Goal: Task Accomplishment & Management: Contribute content

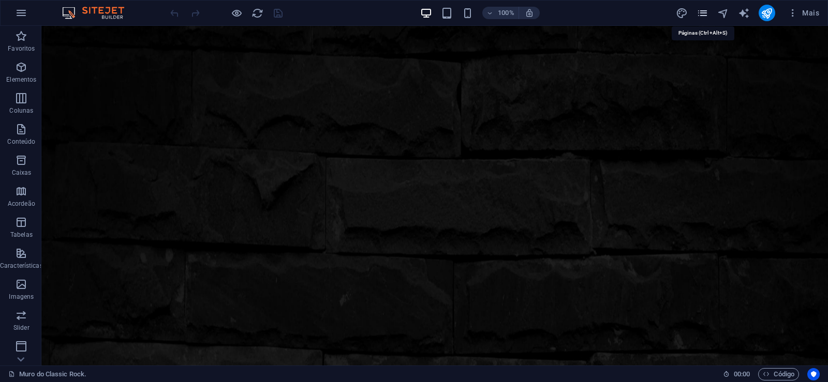
click at [706, 12] on icon "pages" at bounding box center [702, 13] width 12 height 12
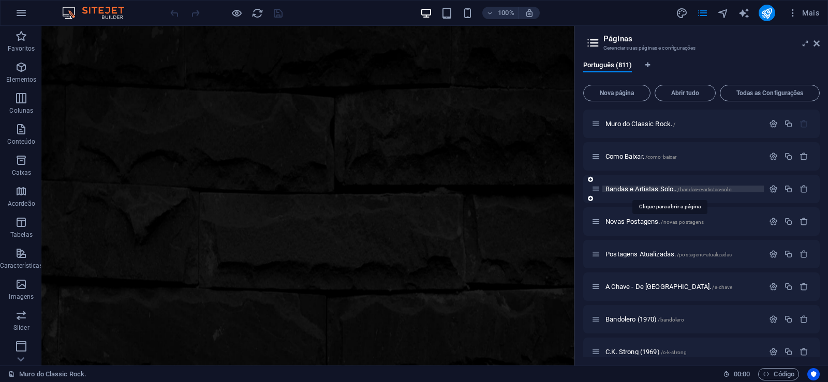
click at [624, 191] on span "Bandas e Artistas Solo.. /bandas-e-artistas-solo" at bounding box center [668, 189] width 126 height 8
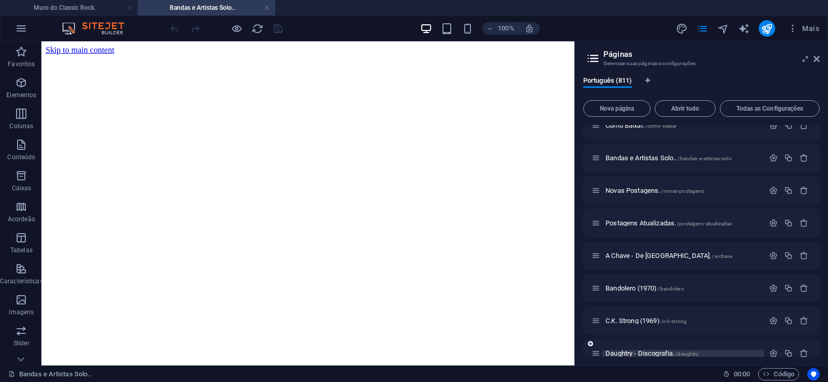
click at [638, 353] on span "Daughtry - Discografia. /daughtry" at bounding box center [651, 354] width 93 height 8
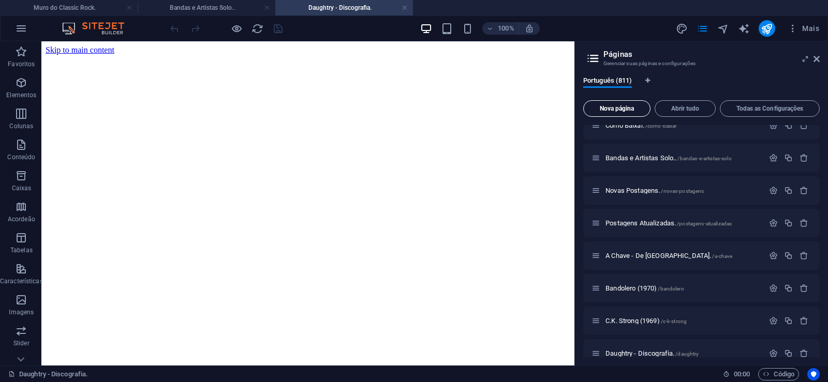
click at [609, 109] on span "Nova página" at bounding box center [617, 109] width 58 height 6
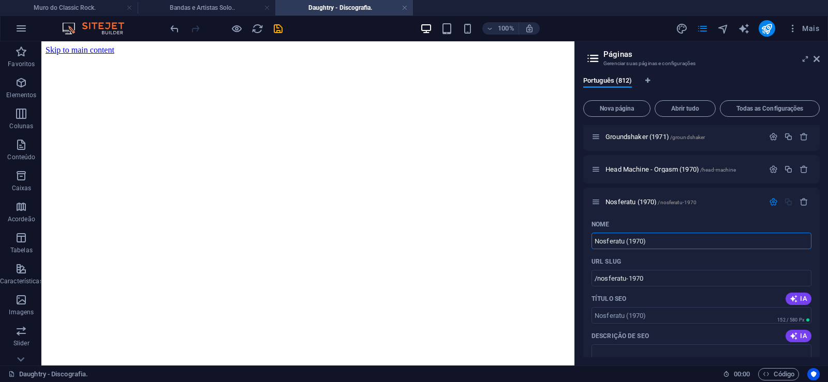
type input "Nosferatu (1970)"
type input "/nosferatu-1970"
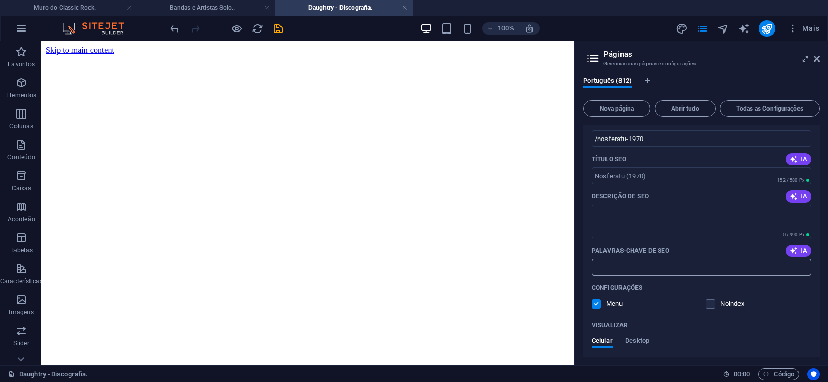
click at [621, 270] on input "Palavras-chave de SEO" at bounding box center [701, 267] width 220 height 17
paste input "Nosferatu (1970) Download."
type input "Nosferatu (1970) Download."
click at [645, 227] on textarea "Descrição de SEO" at bounding box center [701, 222] width 220 height 34
paste textarea "Nosferatu foi uma banda de rock da Alemanha formada em 1968. Em 1970 lançou um …"
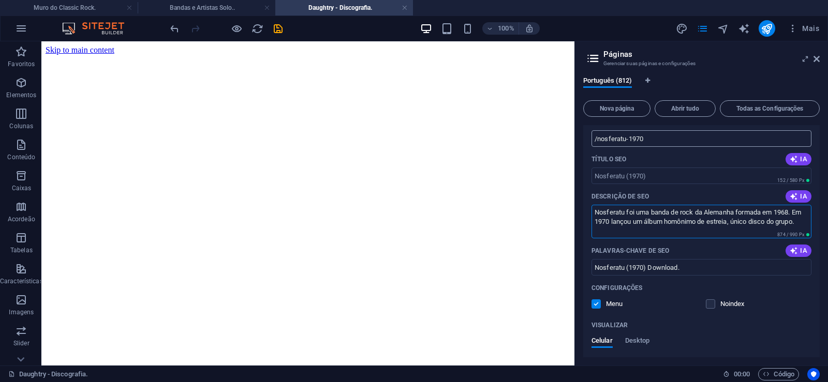
click at [623, 136] on input "/nosferatu-1970" at bounding box center [701, 138] width 220 height 17
type textarea "Nosferatu foi uma banda de rock da Alemanha formada em 1968. Em 1970 lançou um …"
drag, startPoint x: 628, startPoint y: 141, endPoint x: 619, endPoint y: 141, distance: 8.8
click at [619, 141] on input "/nosferatu-1970" at bounding box center [701, 138] width 220 height 17
click at [627, 140] on input "/nosferatu-1970" at bounding box center [701, 138] width 220 height 17
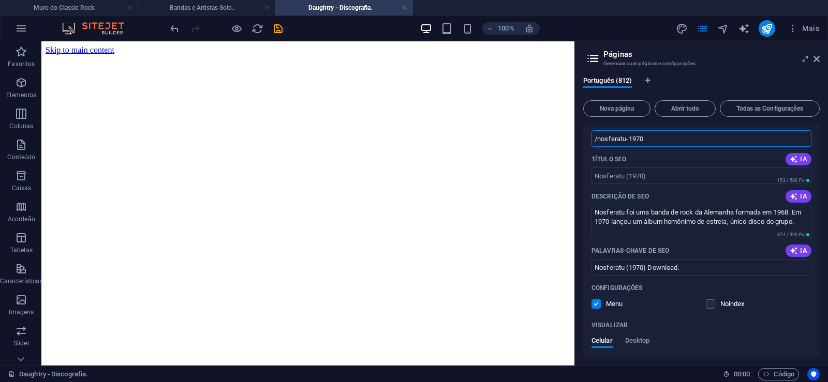
drag, startPoint x: 627, startPoint y: 140, endPoint x: 598, endPoint y: 145, distance: 29.5
click at [598, 145] on input "/nosferatu-1970" at bounding box center [701, 138] width 220 height 17
click at [632, 139] on input "/nosferatu-1970" at bounding box center [701, 138] width 220 height 17
drag, startPoint x: 627, startPoint y: 139, endPoint x: 656, endPoint y: 139, distance: 29.5
click at [656, 139] on input "/nosferatu-1970" at bounding box center [701, 138] width 220 height 17
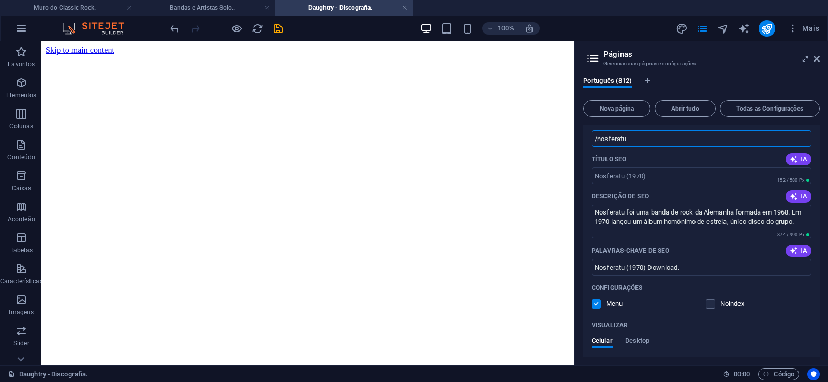
type input "/nosferatu"
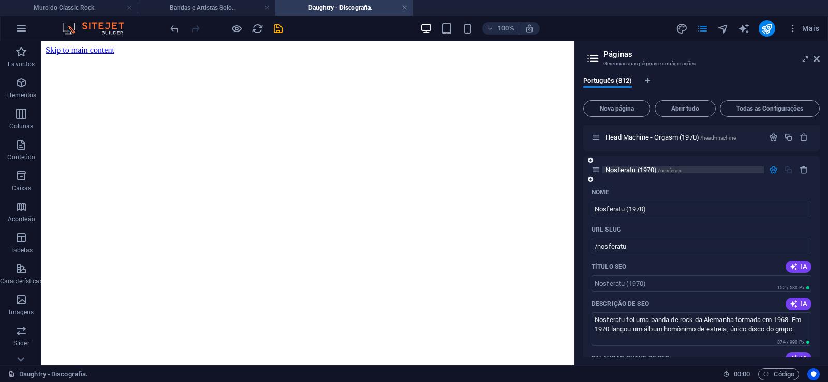
click at [626, 169] on span "Nosferatu (1970) /nosferatu" at bounding box center [643, 170] width 77 height 8
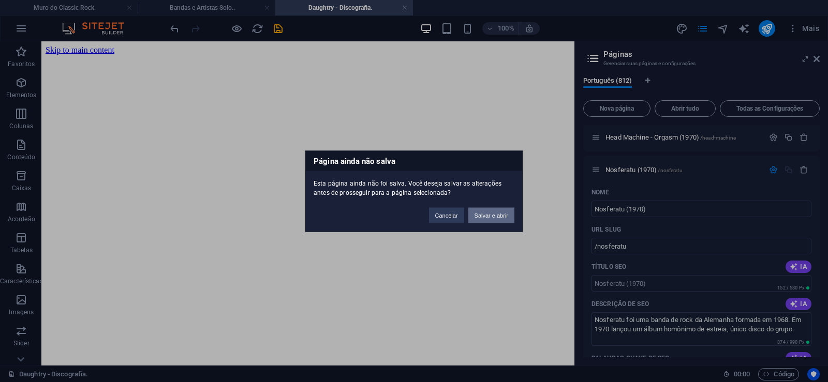
click at [486, 214] on button "Salvar e abrir" at bounding box center [491, 215] width 46 height 16
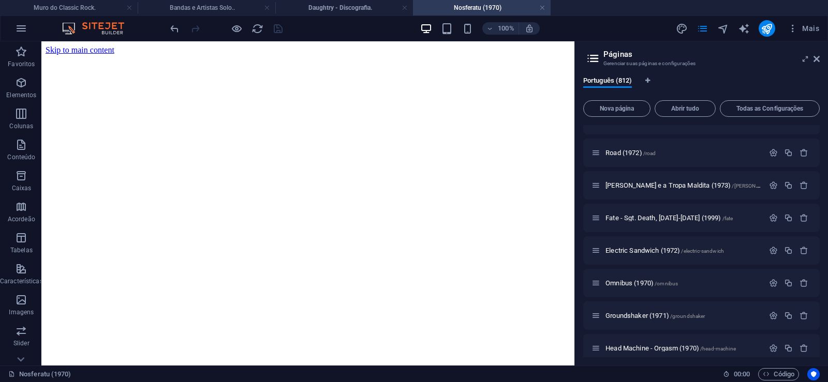
scroll to position [0, 0]
click at [815, 58] on icon at bounding box center [816, 59] width 6 height 8
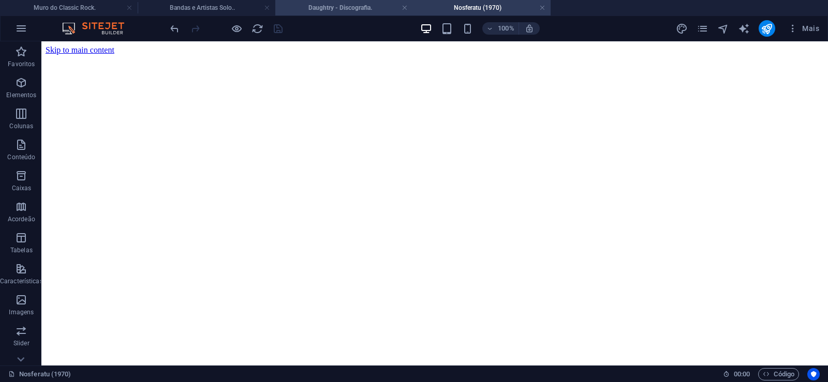
click at [324, 6] on h4 "Daughtry - Discografia." at bounding box center [344, 7] width 138 height 11
click figure
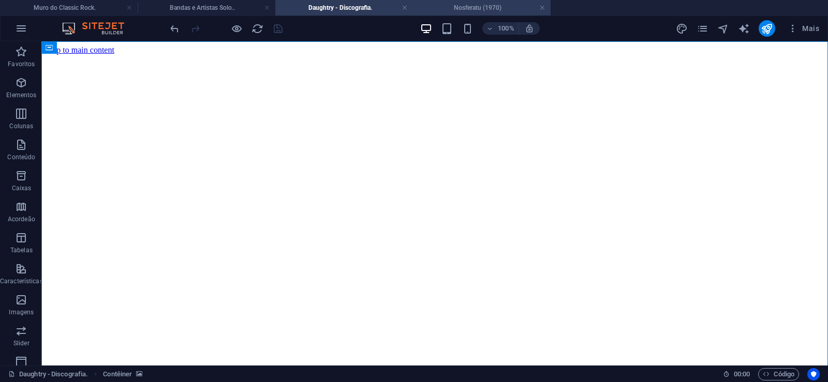
drag, startPoint x: 488, startPoint y: 3, endPoint x: 284, endPoint y: 71, distance: 215.2
click at [488, 3] on h4 "Nosferatu (1970)" at bounding box center [482, 7] width 138 height 11
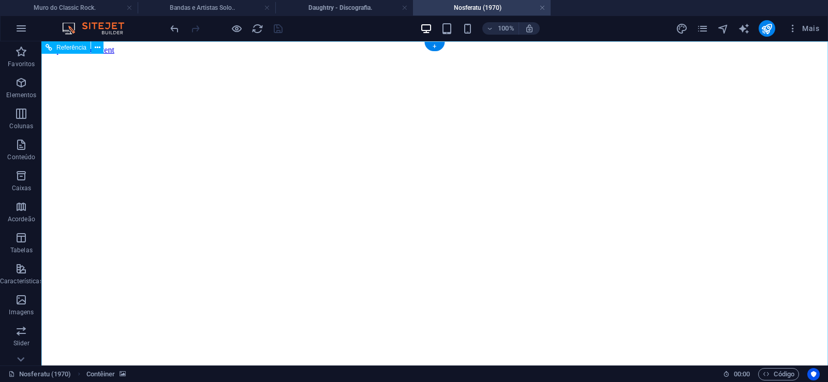
click at [68, 55] on figure at bounding box center [435, 55] width 778 height 0
drag, startPoint x: 784, startPoint y: 179, endPoint x: 803, endPoint y: 382, distance: 203.7
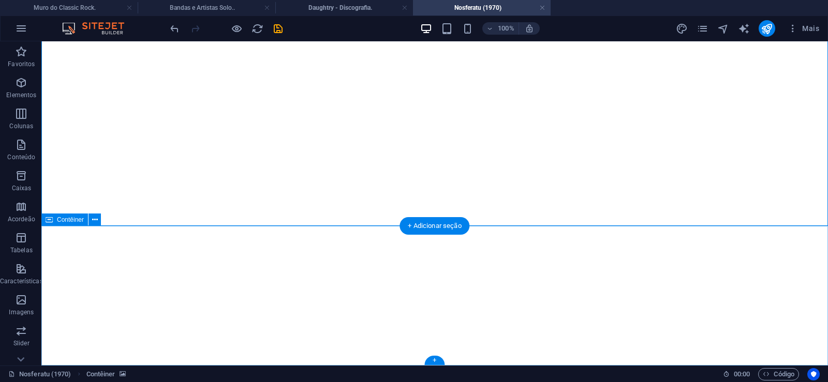
click div "Solte o conteúdo aqui ou Adicionar elementos Colar área de transferência"
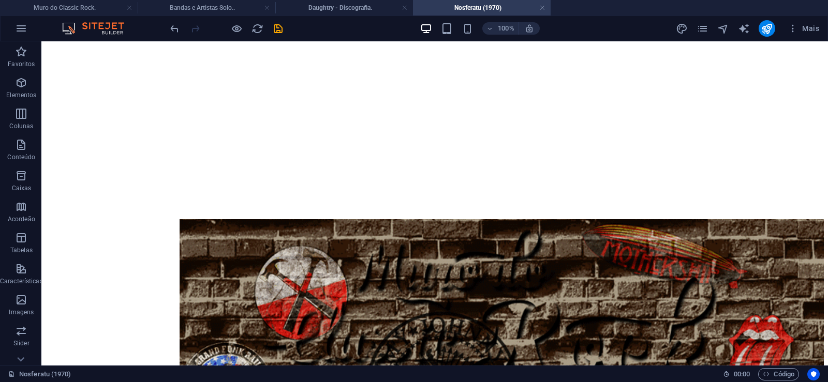
scroll to position [0, 0]
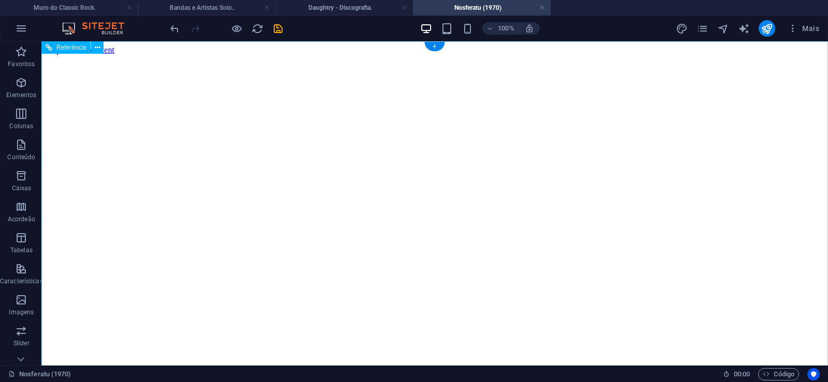
click figure
click div "Daughtry - Discografia."
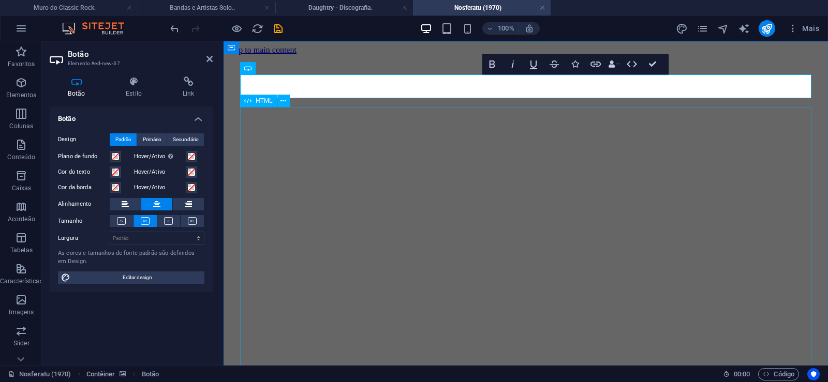
scroll to position [0, 9]
click div "Daughtry é uma banda norte-americana de rock liderada pelo ex-participante do p…"
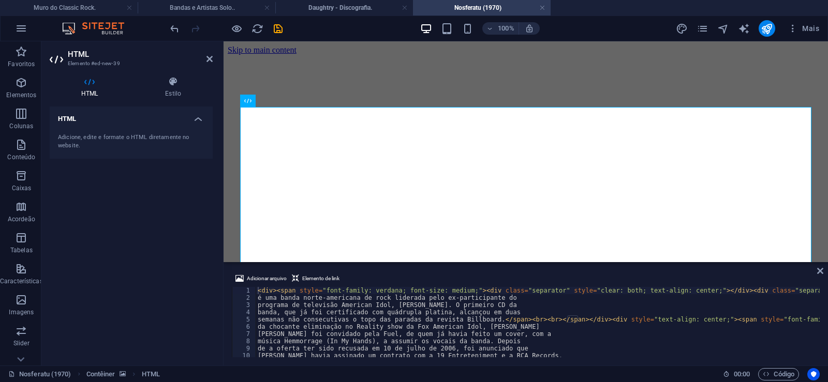
type textarea "[PERSON_NAME] foi convidado pela Fuel, de quem já havia feito um cover, com a"
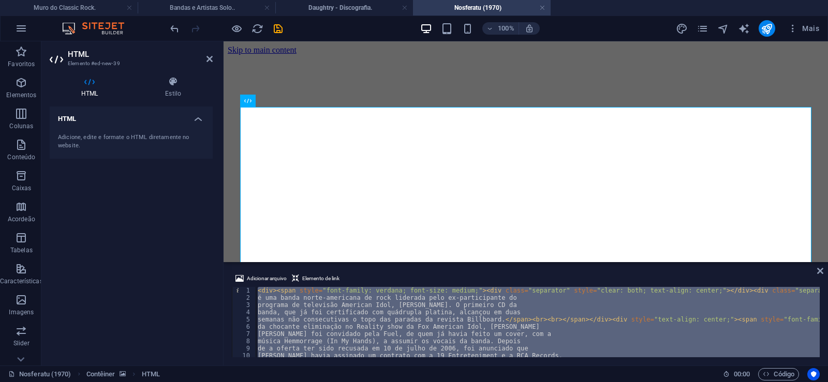
paste textarea "</div>"
type textarea "</div>"
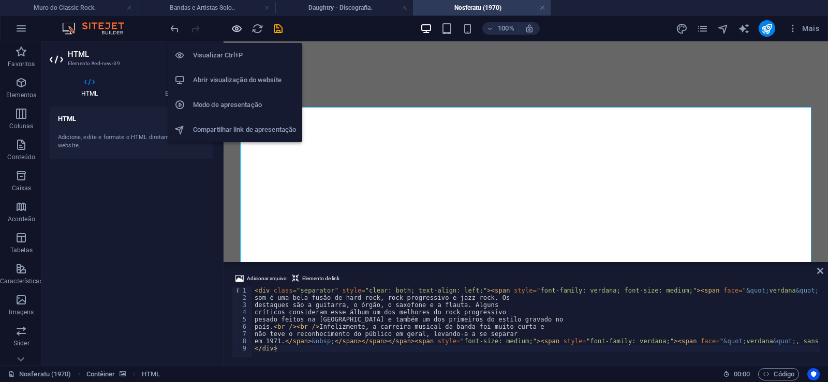
click at [237, 29] on icon "button" at bounding box center [237, 29] width 12 height 12
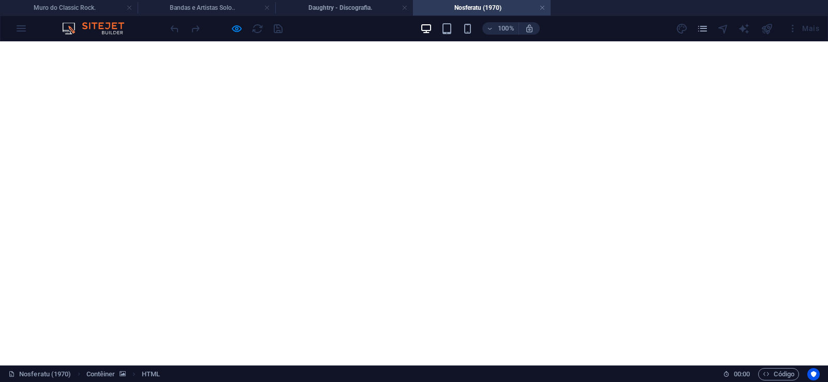
scroll to position [0, 0]
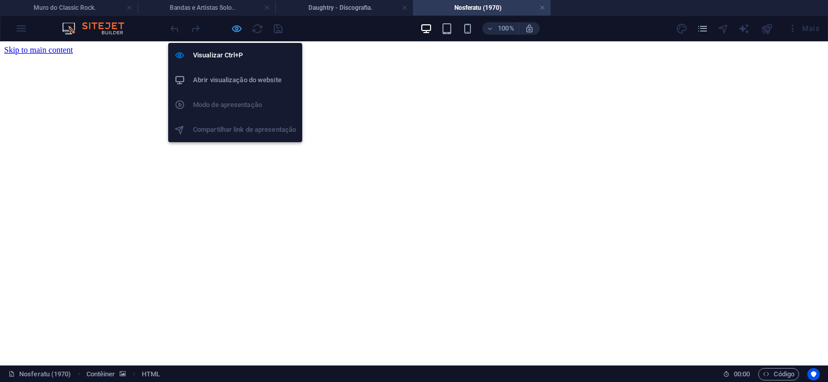
click at [235, 28] on icon "button" at bounding box center [237, 29] width 12 height 12
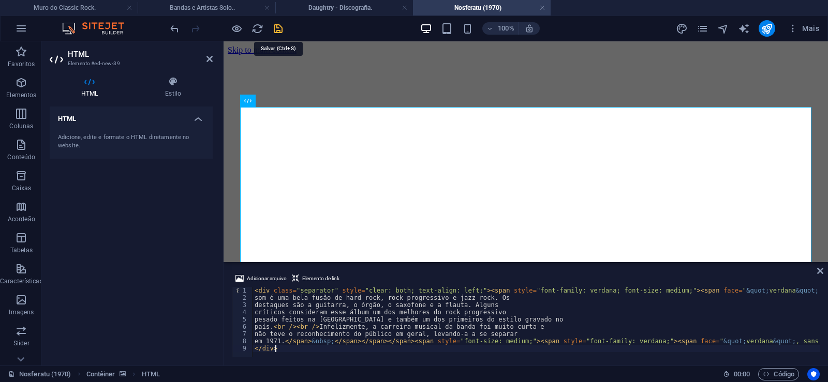
click at [280, 28] on icon "save" at bounding box center [278, 29] width 12 height 12
click at [540, 10] on link at bounding box center [542, 8] width 6 height 10
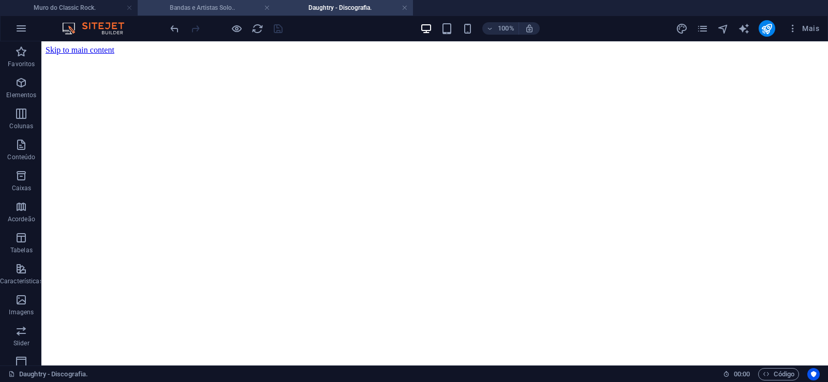
click at [200, 8] on h4 "Bandas e Artistas Solo.." at bounding box center [207, 7] width 138 height 11
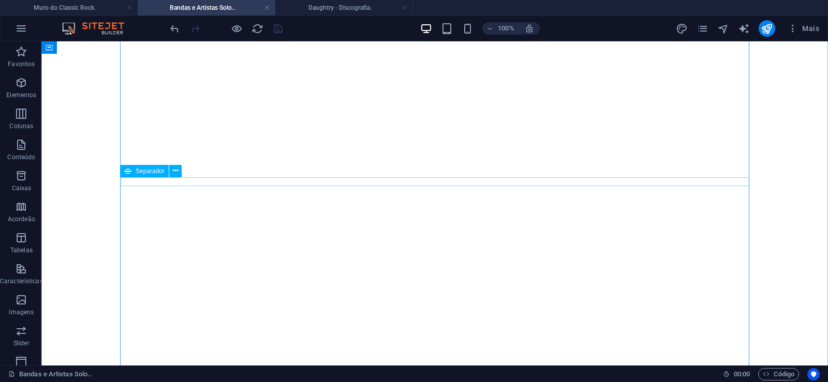
scroll to position [16448, 0]
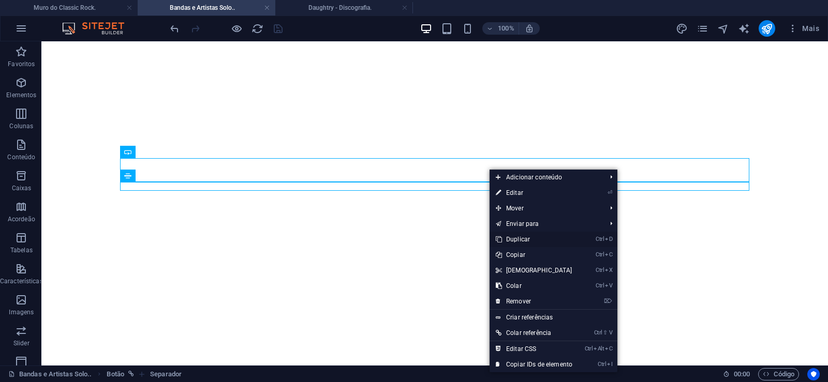
click at [519, 237] on link "Ctrl D Duplicar" at bounding box center [533, 240] width 89 height 16
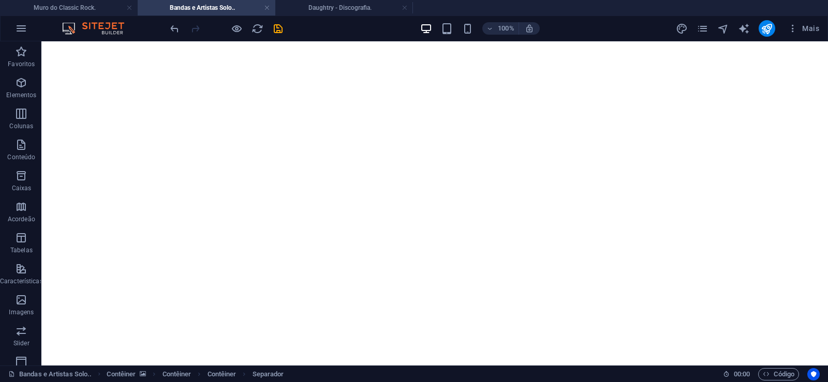
drag, startPoint x: 488, startPoint y: 209, endPoint x: 468, endPoint y: 201, distance: 21.6
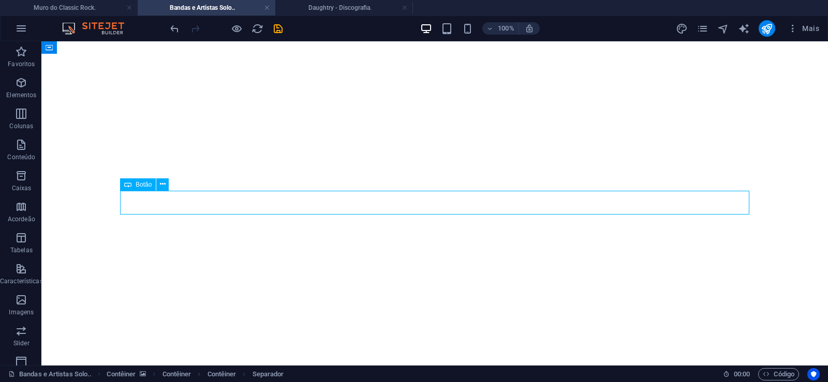
select select "px"
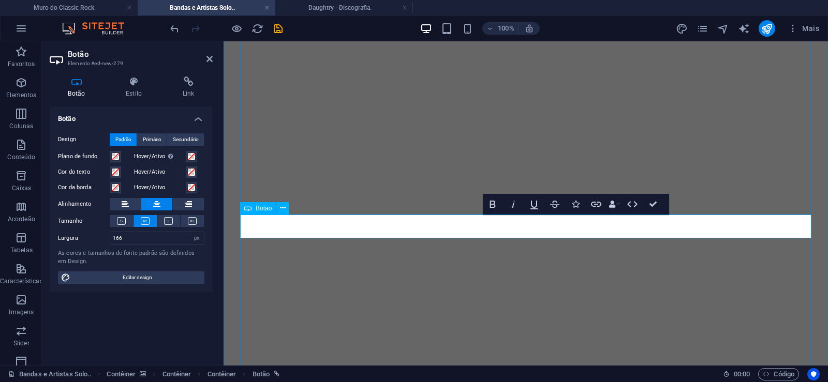
drag, startPoint x: 514, startPoint y: 227, endPoint x: 472, endPoint y: 231, distance: 42.1
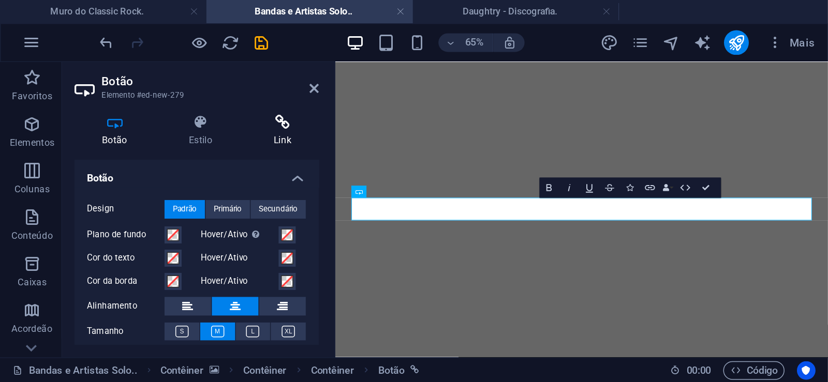
scroll to position [16312, 0]
click at [188, 88] on h4 "Link" at bounding box center [188, 88] width 49 height 22
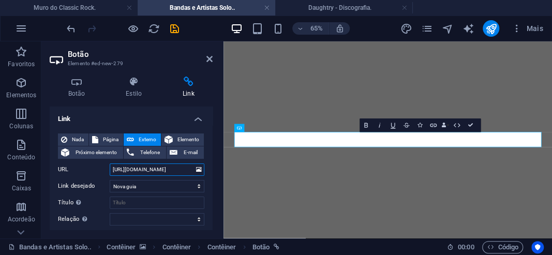
drag, startPoint x: 153, startPoint y: 169, endPoint x: 182, endPoint y: 170, distance: 29.0
click at [182, 170] on input "[URL][DOMAIN_NAME]" at bounding box center [157, 169] width 95 height 12
paste input "osferatu"
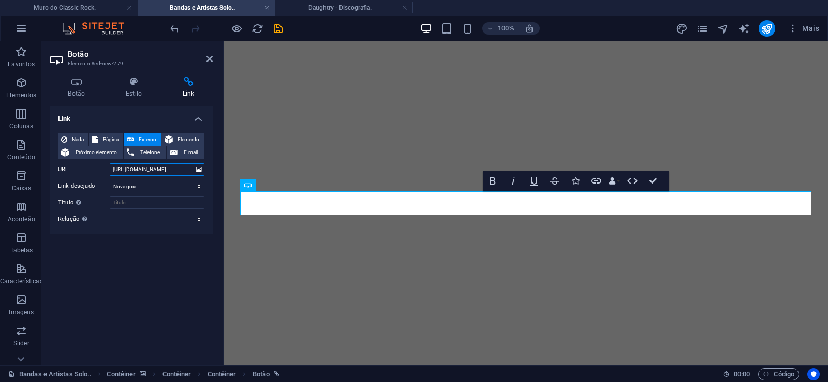
scroll to position [16470, 0]
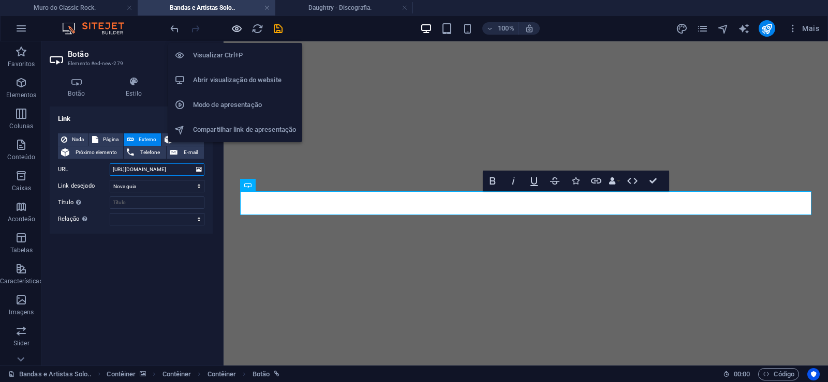
type input "[URL][DOMAIN_NAME]"
click at [236, 28] on icon "button" at bounding box center [237, 29] width 12 height 12
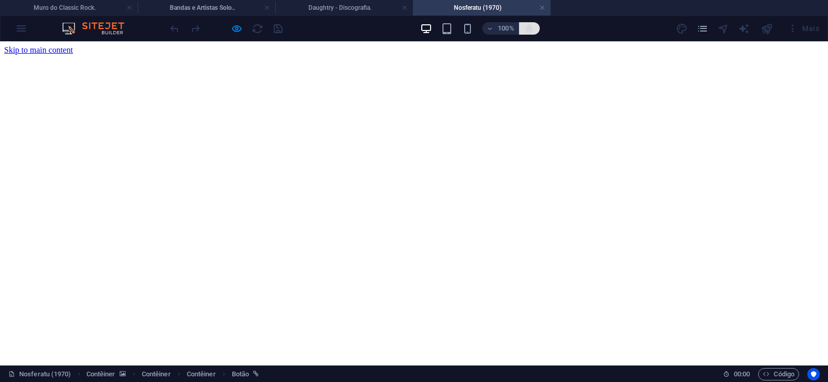
scroll to position [0, 0]
click at [542, 9] on link at bounding box center [542, 8] width 6 height 10
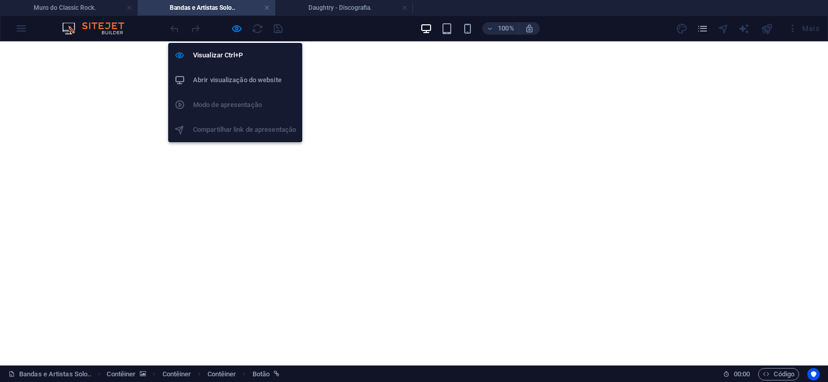
click at [235, 28] on icon "button" at bounding box center [237, 29] width 12 height 12
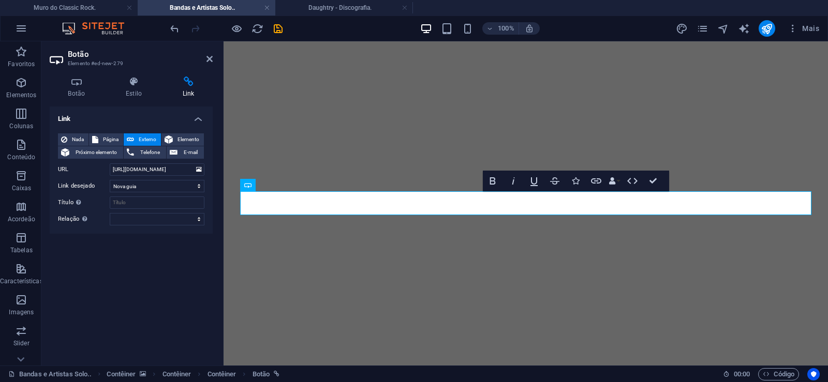
click at [213, 59] on aside "Botão Elemento #ed-new-279 Botão Estilo Link Botão Design Padrão Primário Secun…" at bounding box center [132, 203] width 182 height 324
drag, startPoint x: 209, startPoint y: 58, endPoint x: 225, endPoint y: 64, distance: 17.0
click at [209, 58] on icon at bounding box center [209, 59] width 6 height 8
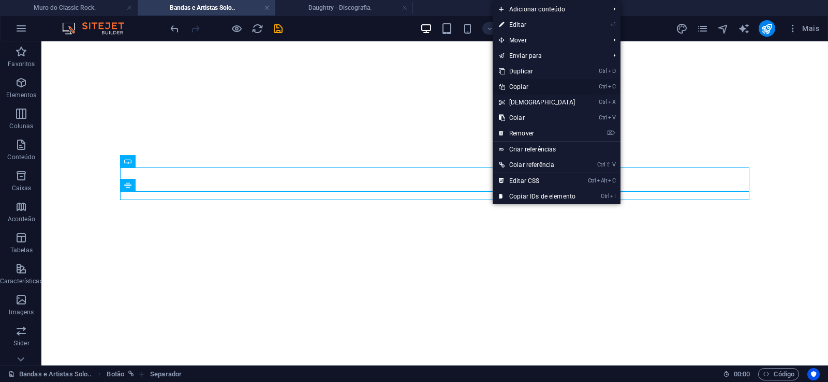
click at [520, 84] on link "Ctrl C Copiar" at bounding box center [537, 87] width 89 height 16
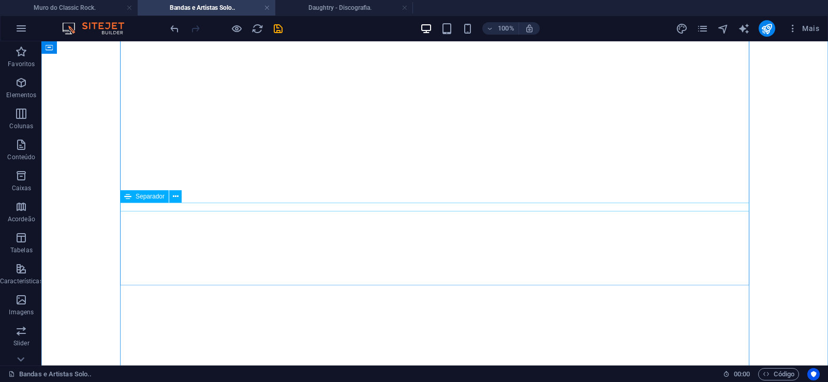
scroll to position [264, 0]
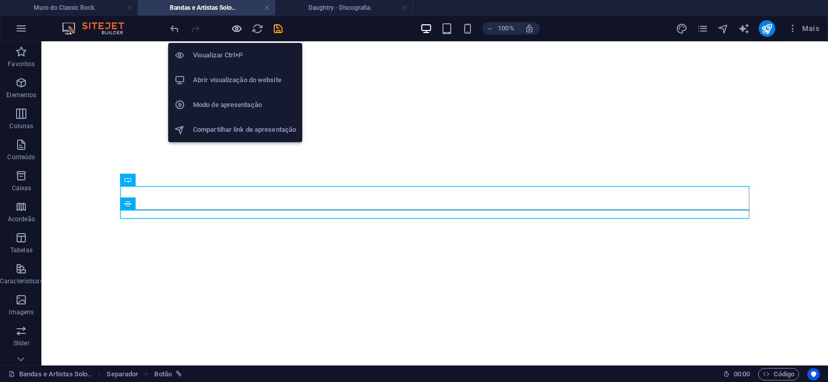
click at [234, 26] on icon "button" at bounding box center [237, 29] width 12 height 12
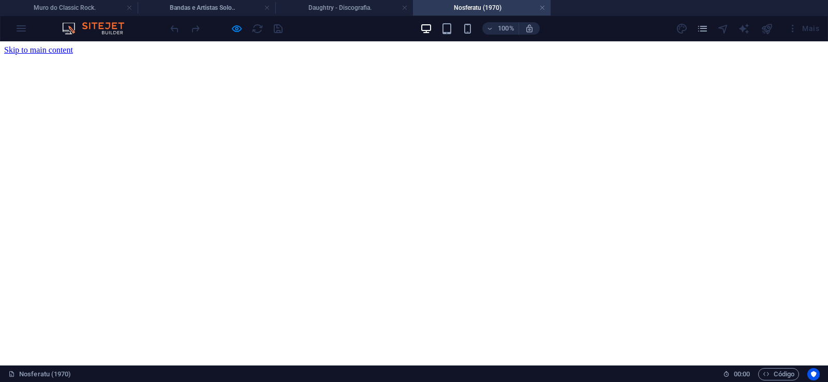
scroll to position [0, 0]
click at [541, 10] on link at bounding box center [542, 8] width 6 height 10
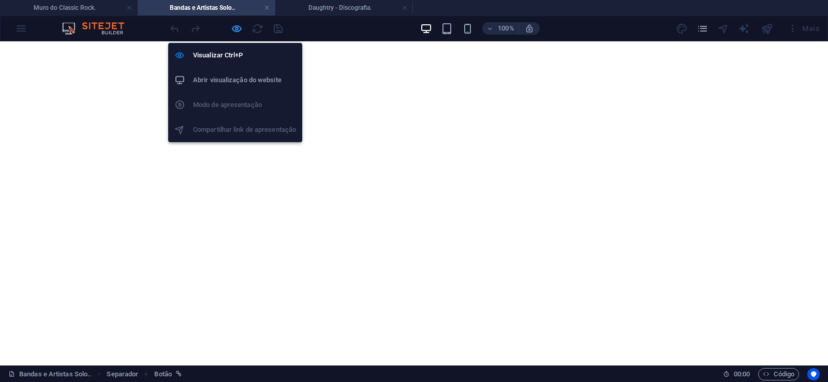
click at [239, 27] on icon "button" at bounding box center [237, 29] width 12 height 12
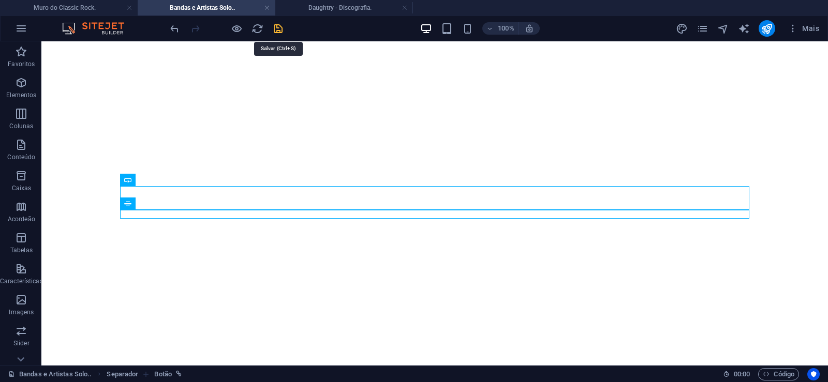
click at [278, 27] on icon "save" at bounding box center [278, 29] width 12 height 12
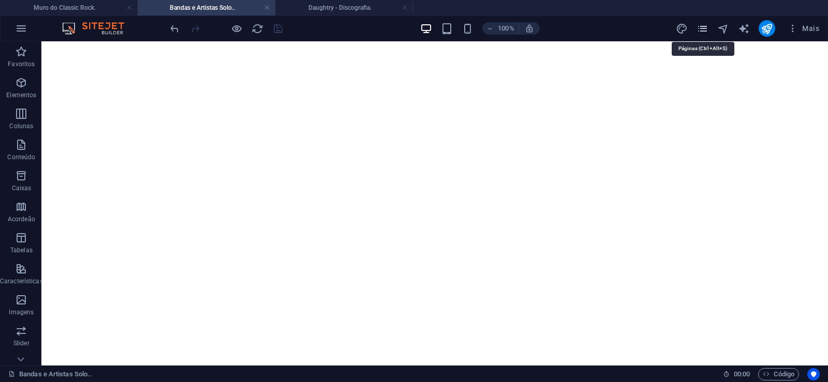
click at [701, 24] on icon "pages" at bounding box center [702, 29] width 12 height 12
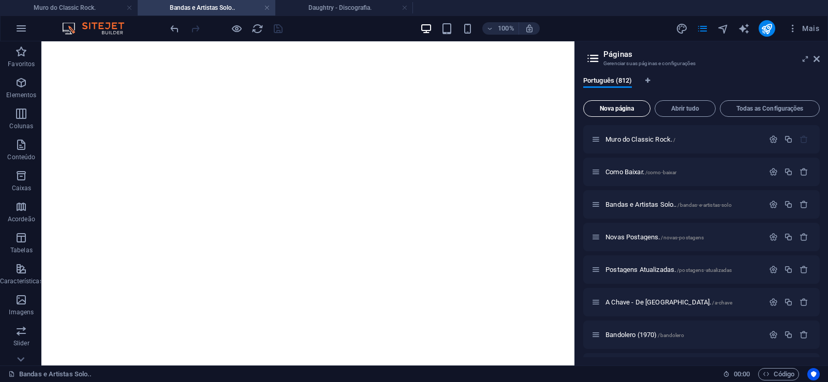
click at [617, 107] on span "Nova página" at bounding box center [617, 109] width 58 height 6
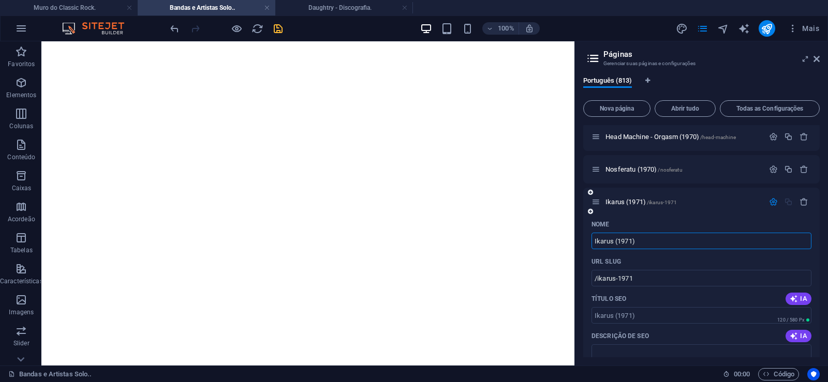
type input "Ikarus (1971)"
type input "/ikarus-1971"
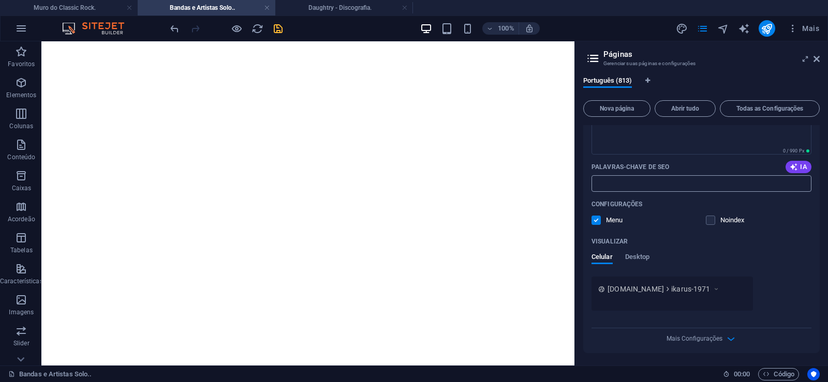
click at [622, 186] on input "Palavras-chave de SEO" at bounding box center [701, 183] width 220 height 17
paste input "Ikarus (1971) Download."
click at [625, 155] on textarea "Descrição de SEO" at bounding box center [701, 138] width 220 height 34
type input "Ikarus (1971) Download."
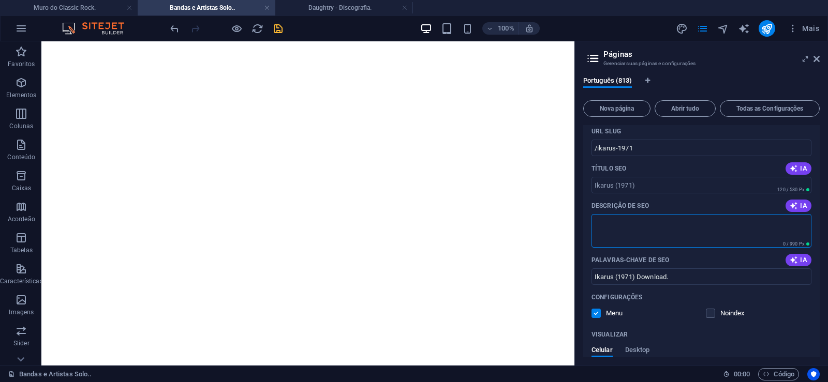
click at [619, 224] on textarea "Descrição de SEO" at bounding box center [701, 231] width 220 height 34
paste textarea "Ikarus foi uma das primeiras bandas alemãs de rock progressivo/jazz fusion. A b…"
click at [614, 149] on input "/ikarus-1971" at bounding box center [701, 148] width 220 height 17
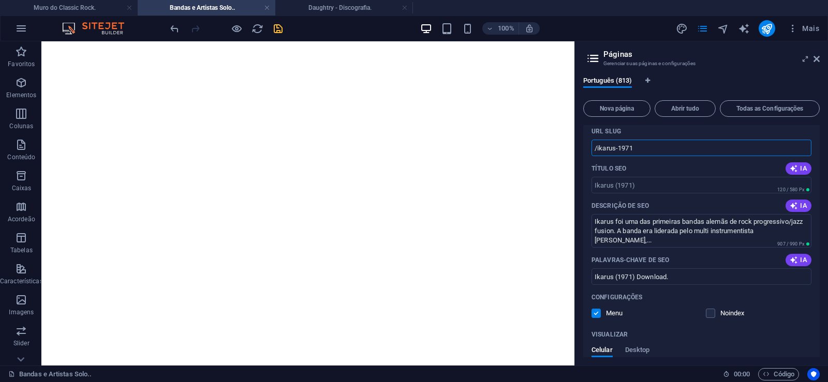
type textarea "Ikarus foi uma das primeiras bandas alemãs de rock progressivo/jazz fusion. A b…"
drag, startPoint x: 615, startPoint y: 146, endPoint x: 597, endPoint y: 157, distance: 21.6
click at [597, 156] on input "/ikarus-1971" at bounding box center [701, 148] width 220 height 17
click at [625, 152] on input "/ikarus-1971" at bounding box center [701, 148] width 220 height 17
click at [637, 146] on input "/ikarus-1971" at bounding box center [701, 148] width 220 height 17
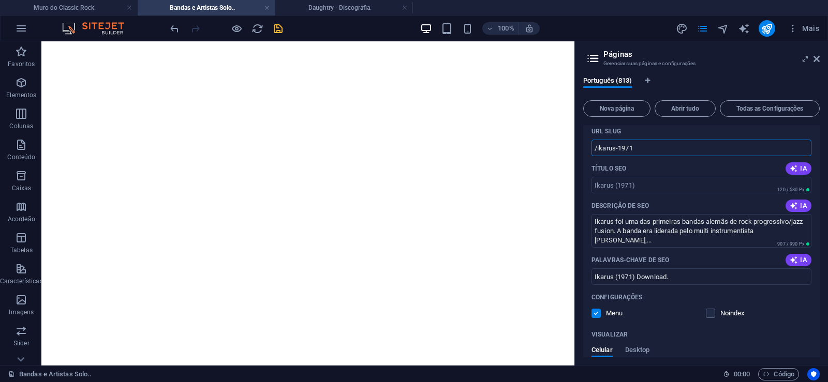
click at [617, 147] on input "/ikarus-1971" at bounding box center [701, 148] width 220 height 17
drag, startPoint x: 615, startPoint y: 147, endPoint x: 641, endPoint y: 145, distance: 26.0
click at [641, 145] on input "/ikarus-1971" at bounding box center [701, 148] width 220 height 17
type input "/ikarus"
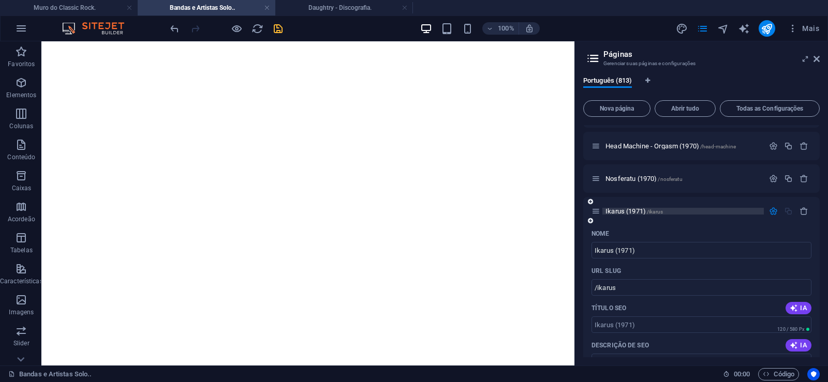
click at [616, 209] on span "Ikarus (1971) /ikarus" at bounding box center [633, 211] width 57 height 8
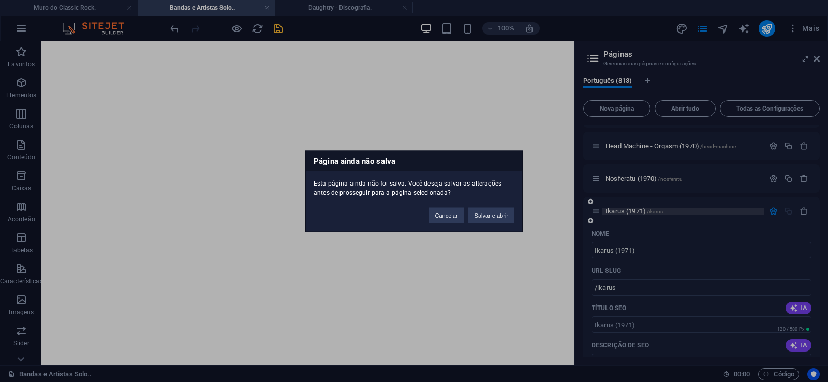
click at [487, 216] on button "Salvar e abrir" at bounding box center [491, 215] width 46 height 16
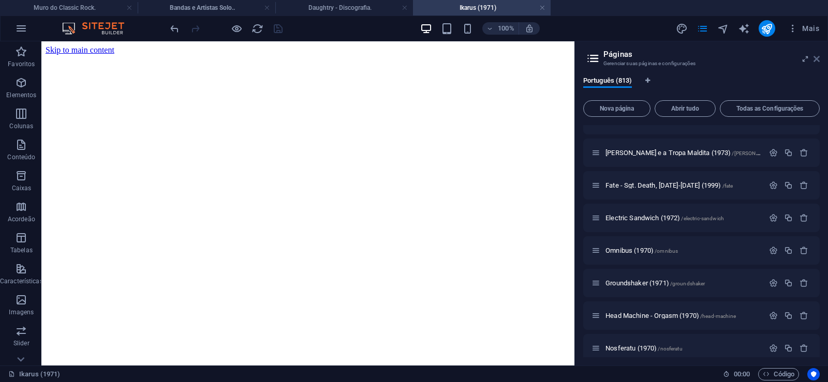
scroll to position [0, 0]
click at [819, 61] on icon at bounding box center [816, 59] width 6 height 8
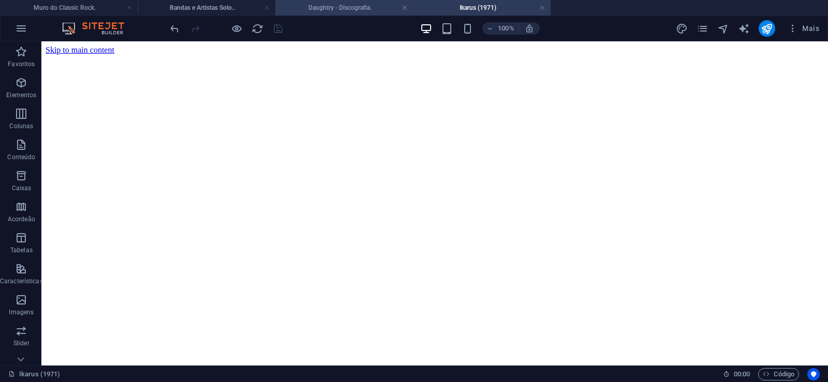
click at [338, 5] on h4 "Daughtry - Discografia." at bounding box center [344, 7] width 138 height 11
click figure
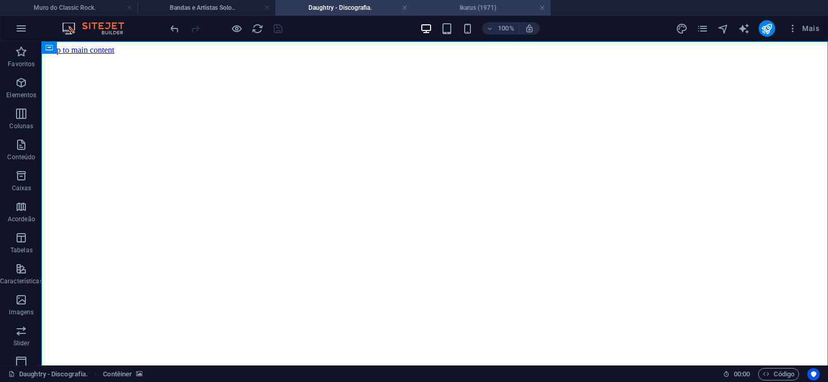
drag, startPoint x: 458, startPoint y: 10, endPoint x: 233, endPoint y: 47, distance: 228.0
click at [458, 10] on h4 "Ikarus (1971)" at bounding box center [482, 7] width 138 height 11
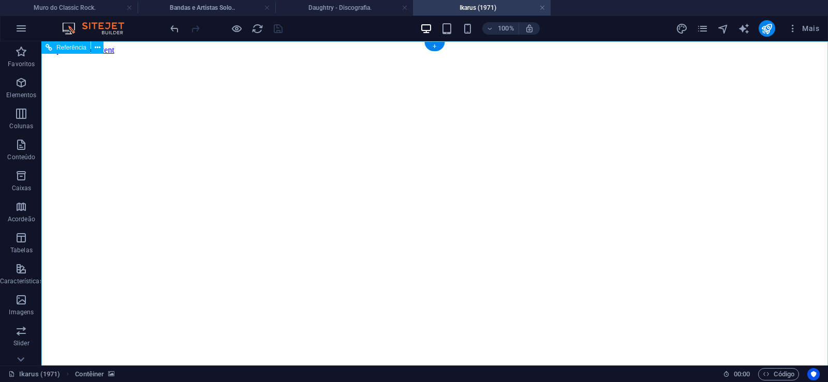
click at [69, 55] on figure at bounding box center [435, 55] width 778 height 0
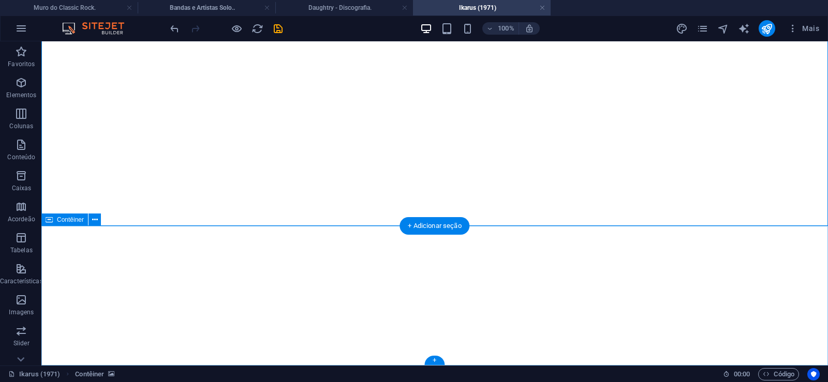
click div "Solte o conteúdo aqui ou Adicionar elementos Colar área de transferência"
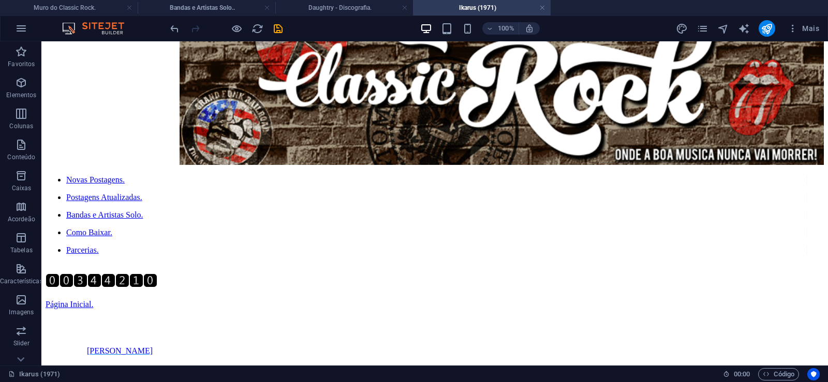
scroll to position [0, 0]
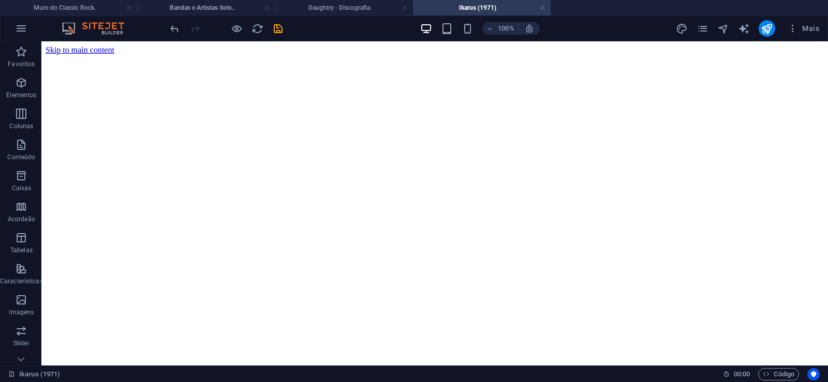
drag, startPoint x: 783, startPoint y: 307, endPoint x: 821, endPoint y: 26, distance: 283.0
click figure
click div "Daughtry - Discografia."
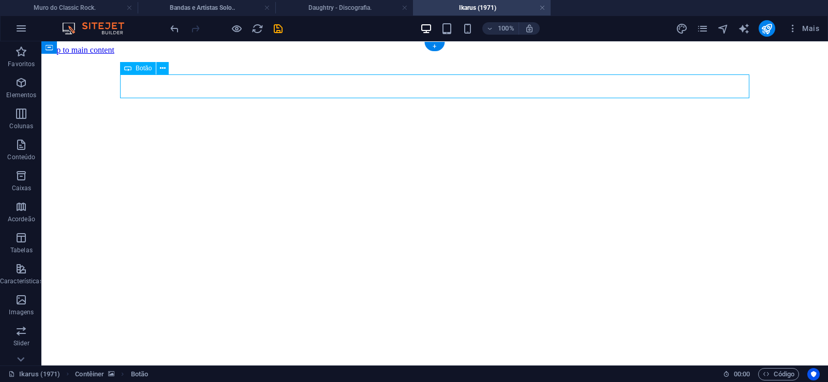
click div "Daughtry - Discografia."
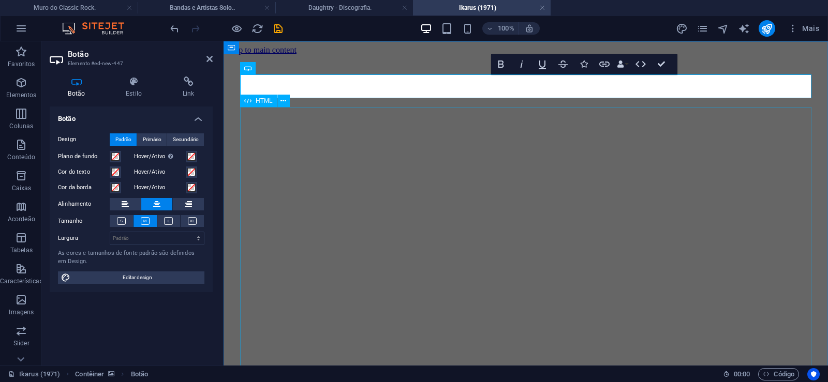
scroll to position [0, 6]
click div "Daughtry é uma banda norte-americana de rock liderada pelo ex-participante do p…"
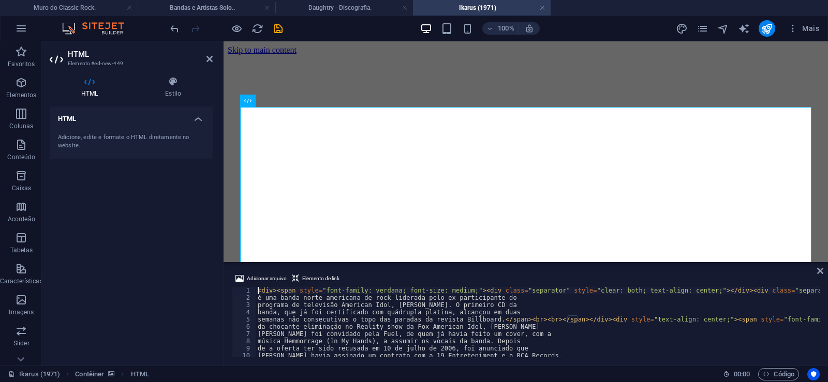
type textarea "banda, que já foi certificado com quádrupla platina, alcançou em duas"
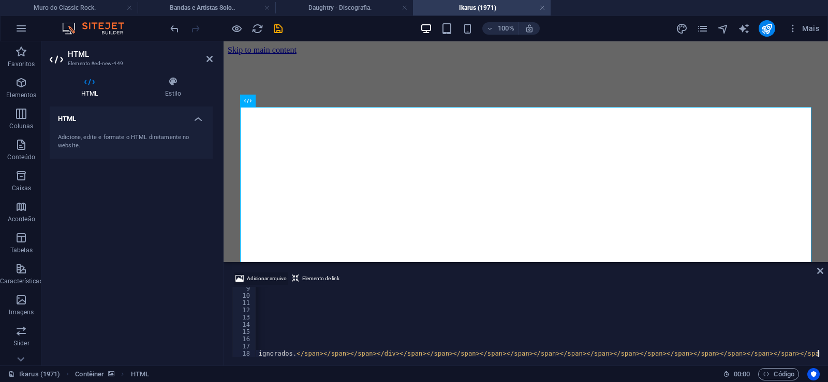
scroll to position [0, 26462]
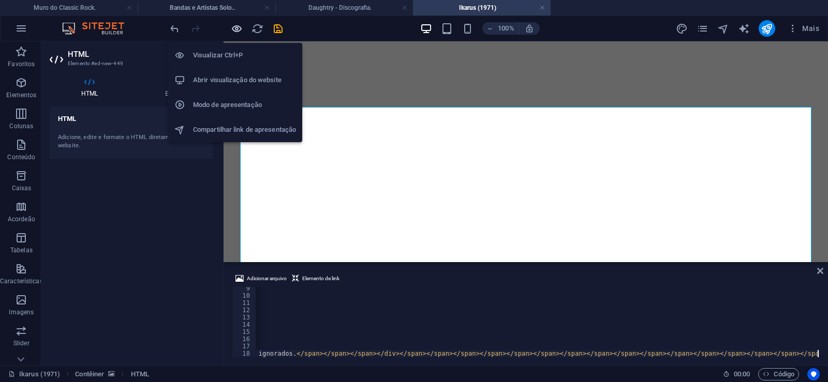
click at [235, 25] on icon "button" at bounding box center [237, 29] width 12 height 12
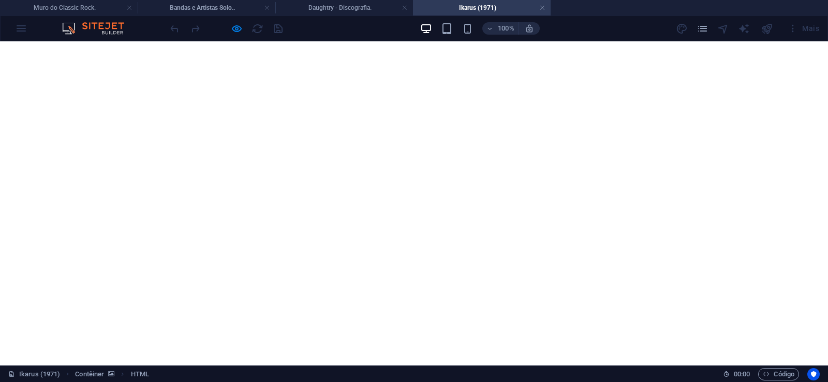
scroll to position [207, 0]
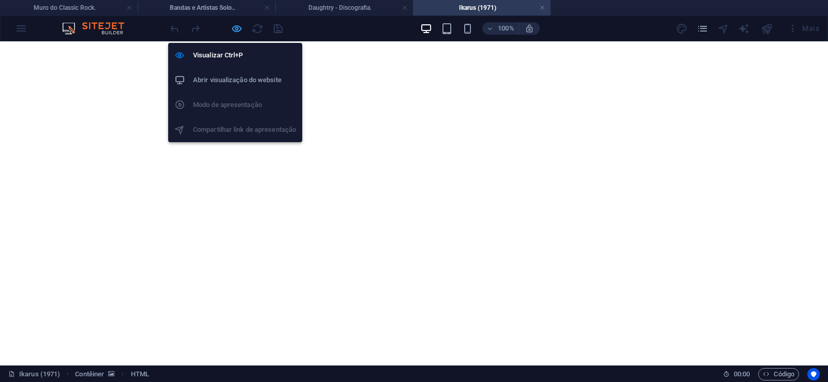
drag, startPoint x: 234, startPoint y: 26, endPoint x: 76, endPoint y: 124, distance: 185.7
click at [234, 26] on icon "button" at bounding box center [237, 29] width 12 height 12
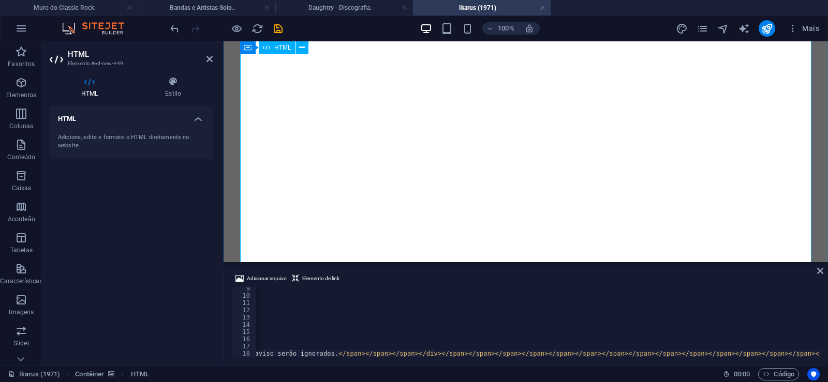
scroll to position [0, 0]
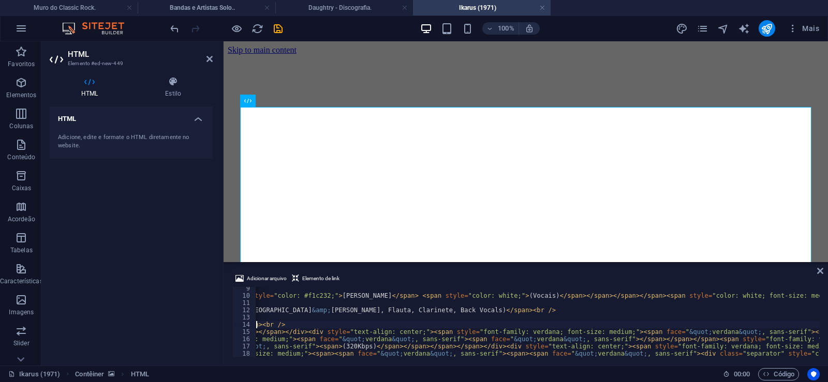
type textarea "<span style="color: #f1c232;">[PERSON_NAME]</span><span style="color: white;"> …"
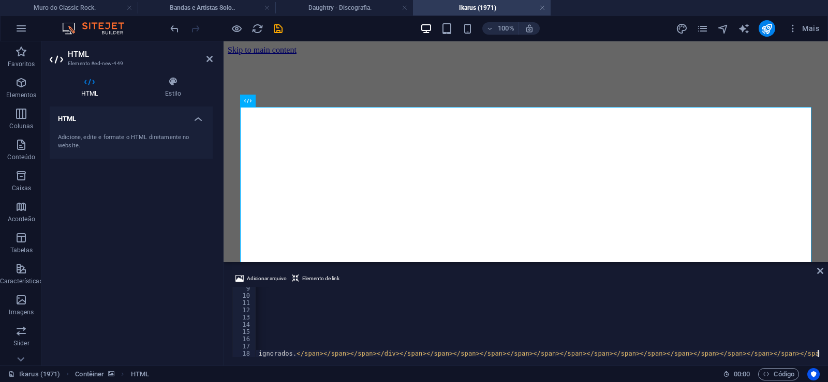
scroll to position [0, 26462]
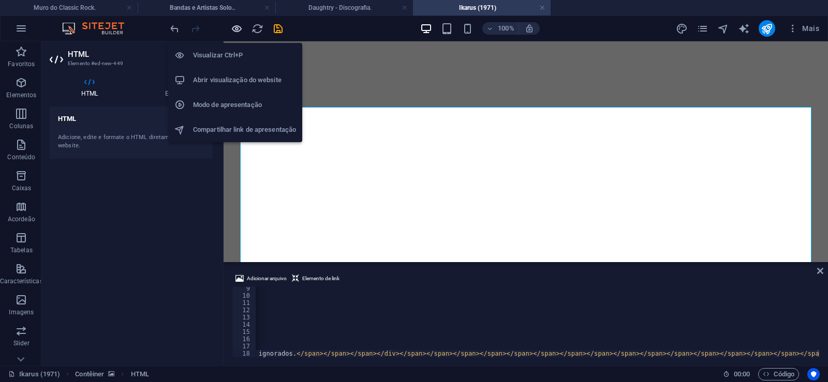
click at [234, 30] on icon "button" at bounding box center [237, 29] width 12 height 12
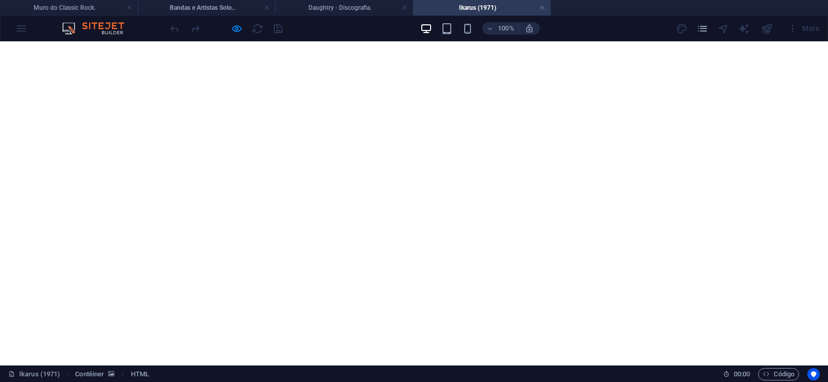
scroll to position [919, 0]
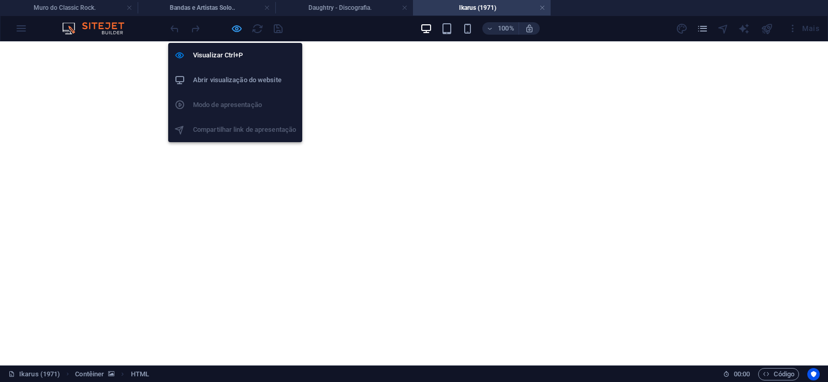
click at [239, 26] on icon "button" at bounding box center [237, 29] width 12 height 12
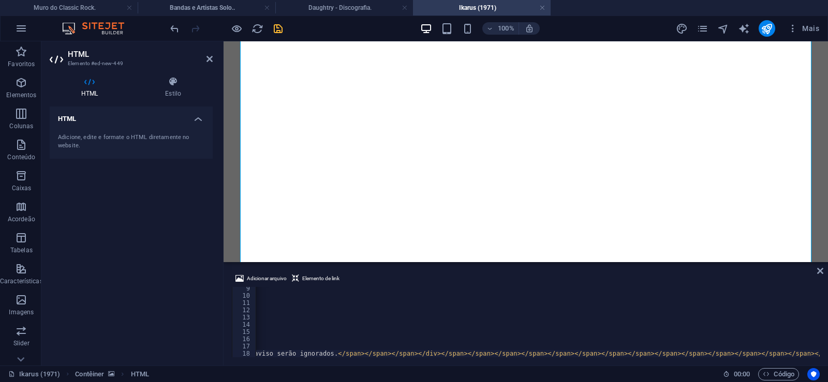
scroll to position [0, 26421]
click at [275, 28] on icon "save" at bounding box center [278, 29] width 12 height 12
click at [541, 7] on link at bounding box center [542, 8] width 6 height 10
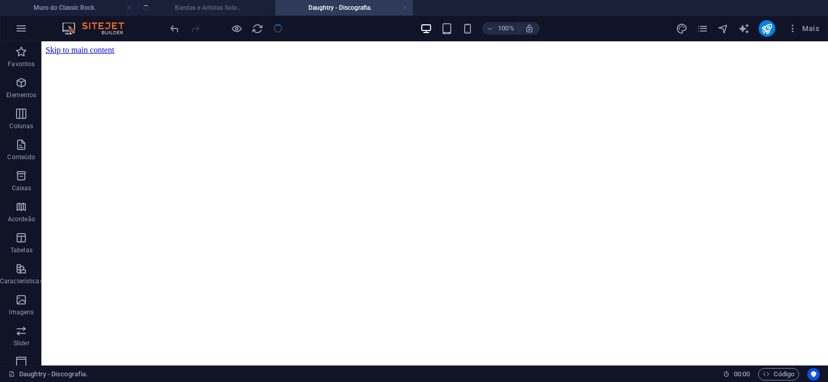
click at [406, 9] on link at bounding box center [405, 8] width 6 height 10
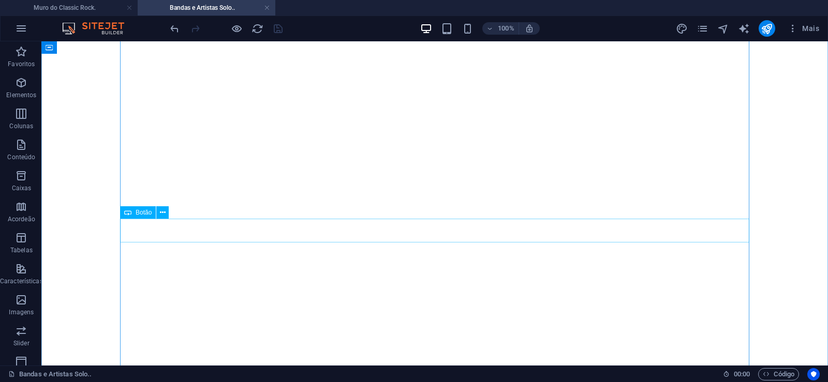
scroll to position [10780, 0]
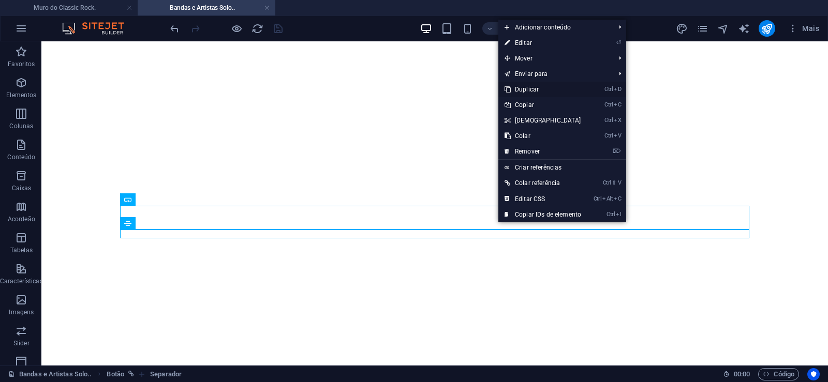
drag, startPoint x: 524, startPoint y: 90, endPoint x: 464, endPoint y: 132, distance: 73.1
click at [524, 90] on link "Ctrl D Duplicar" at bounding box center [542, 90] width 89 height 16
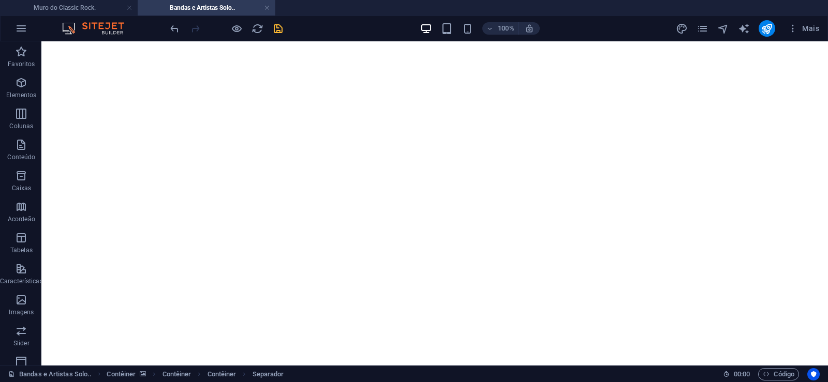
drag, startPoint x: 498, startPoint y: 256, endPoint x: 493, endPoint y: 235, distance: 21.3
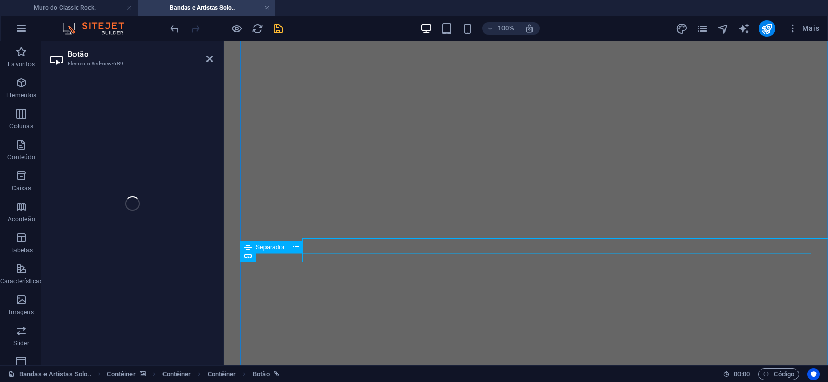
select select "px"
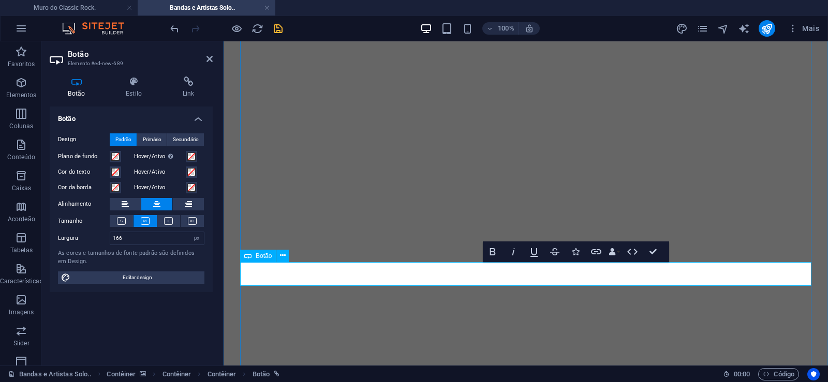
scroll to position [0, 6]
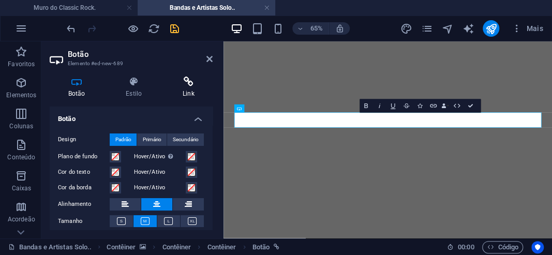
click at [187, 92] on h4 "Link" at bounding box center [188, 88] width 49 height 22
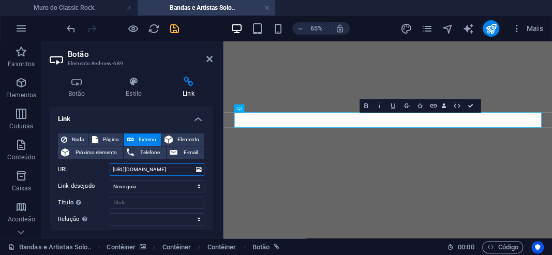
drag, startPoint x: 153, startPoint y: 170, endPoint x: 184, endPoint y: 172, distance: 30.6
click at [184, 172] on input "[URL][DOMAIN_NAME]" at bounding box center [157, 169] width 95 height 12
paste input "karus"
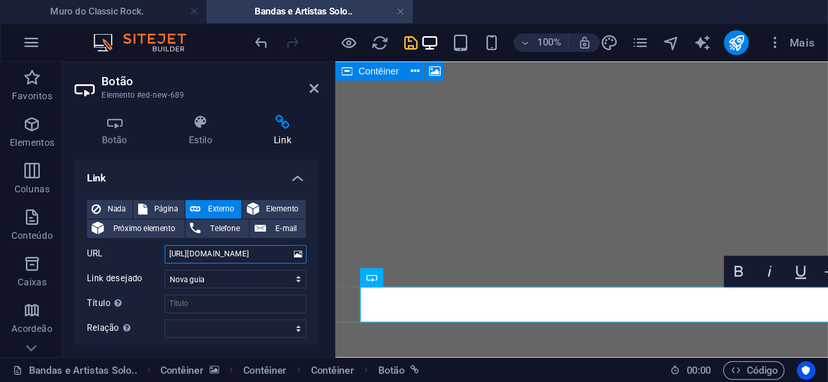
scroll to position [10851, 0]
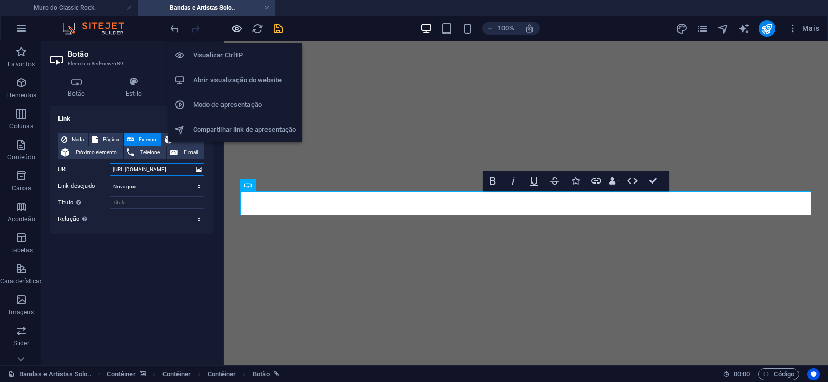
type input "[URL][DOMAIN_NAME]"
click at [237, 26] on icon "button" at bounding box center [237, 29] width 12 height 12
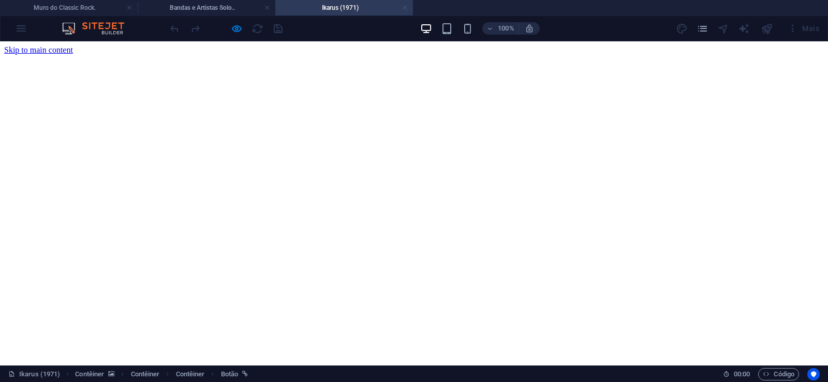
scroll to position [0, 0]
drag, startPoint x: 405, startPoint y: 10, endPoint x: 276, endPoint y: 34, distance: 131.1
click at [405, 9] on link at bounding box center [405, 8] width 6 height 10
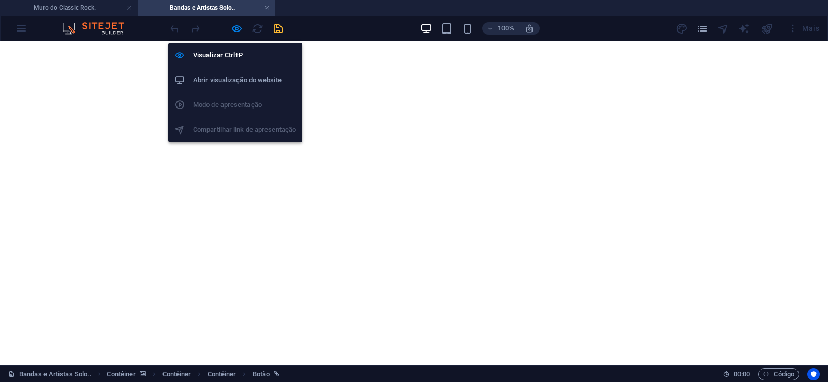
click at [232, 22] on div at bounding box center [226, 28] width 116 height 17
click at [237, 29] on icon "button" at bounding box center [237, 29] width 12 height 12
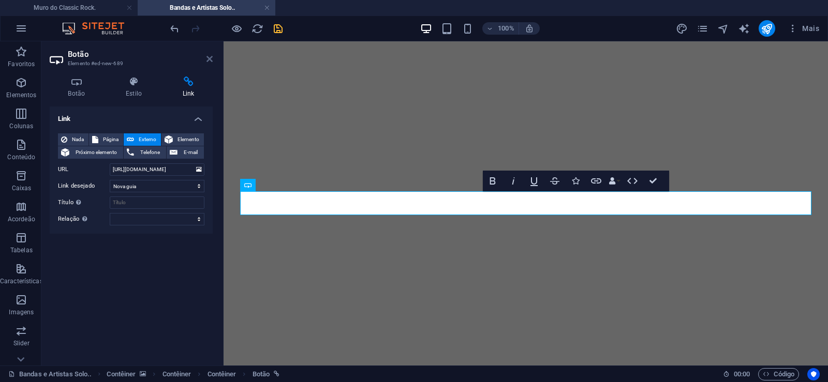
drag, startPoint x: 209, startPoint y: 60, endPoint x: 420, endPoint y: 117, distance: 218.3
click at [209, 60] on icon at bounding box center [209, 59] width 6 height 8
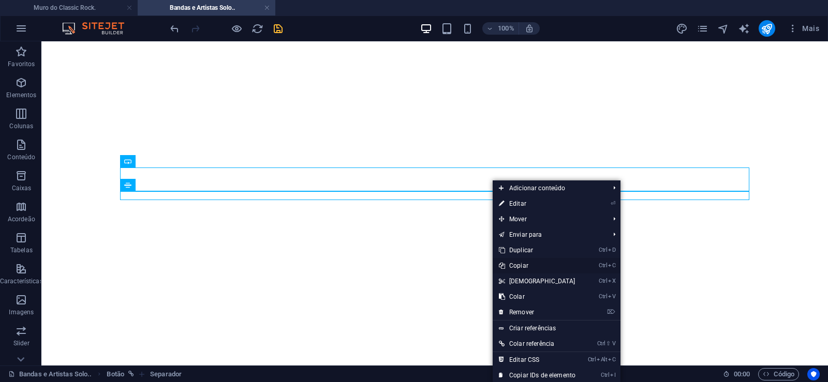
click at [524, 263] on link "Ctrl C Copiar" at bounding box center [537, 266] width 89 height 16
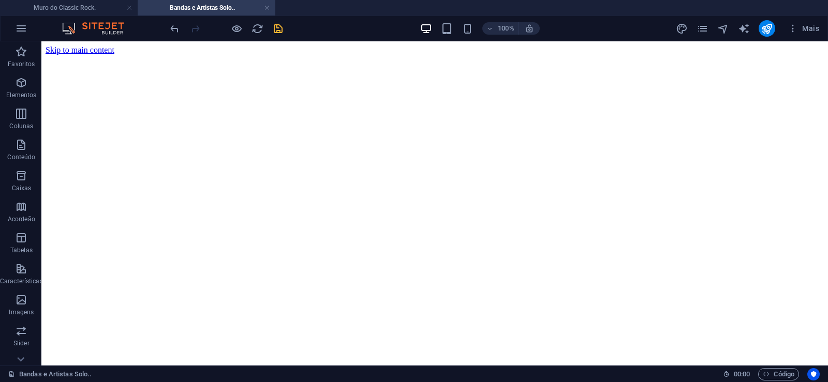
drag, startPoint x: 824, startPoint y: 167, endPoint x: 860, endPoint y: 49, distance: 123.3
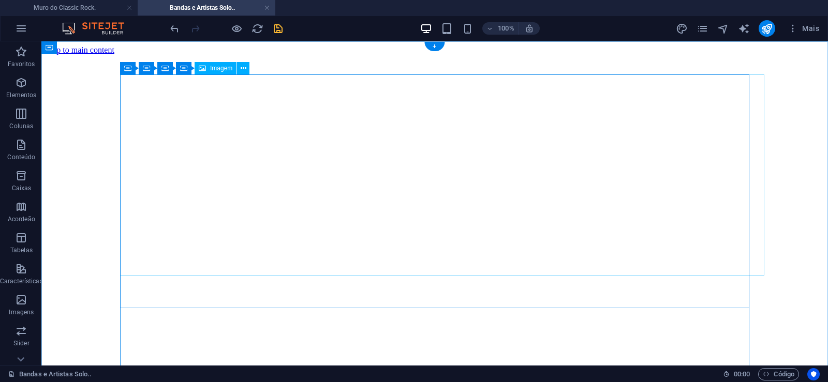
scroll to position [264, 0]
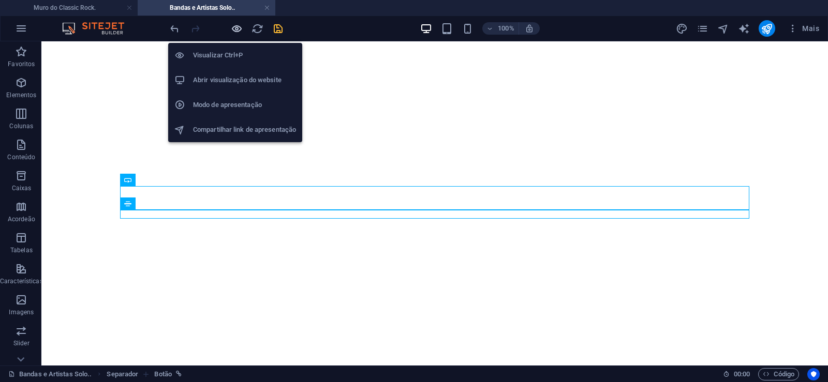
click at [239, 27] on icon "button" at bounding box center [237, 29] width 12 height 12
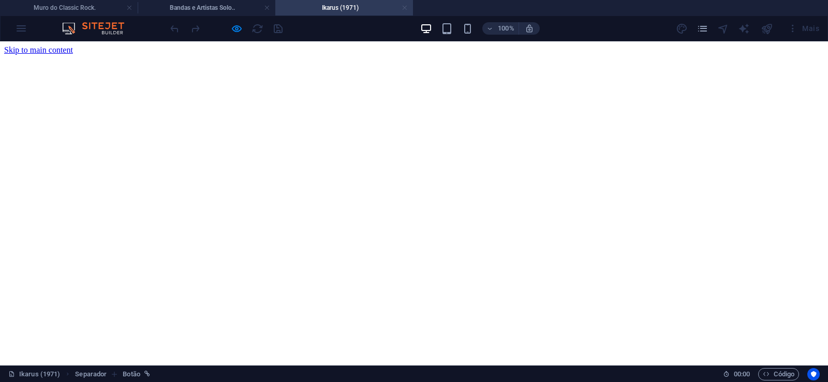
scroll to position [0, 0]
click at [404, 9] on link at bounding box center [405, 8] width 6 height 10
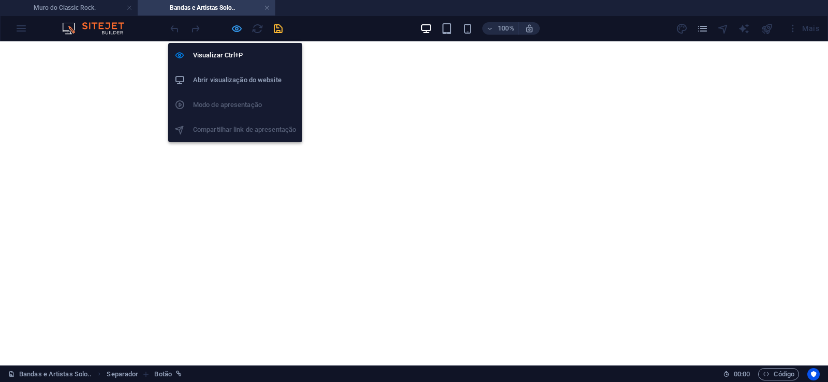
click at [236, 28] on icon "button" at bounding box center [237, 29] width 12 height 12
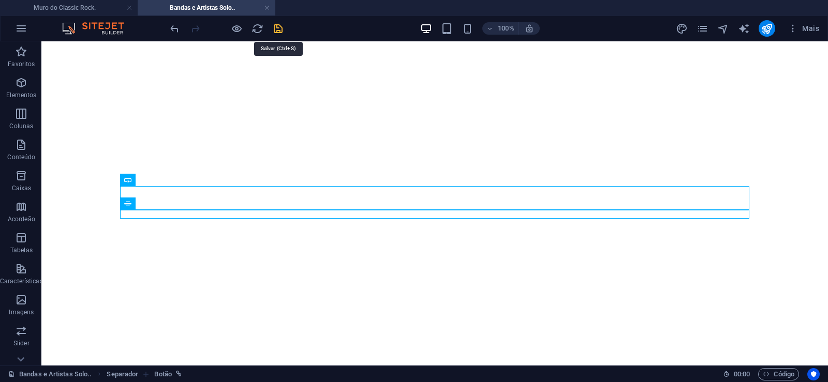
click at [277, 29] on icon "save" at bounding box center [278, 29] width 12 height 12
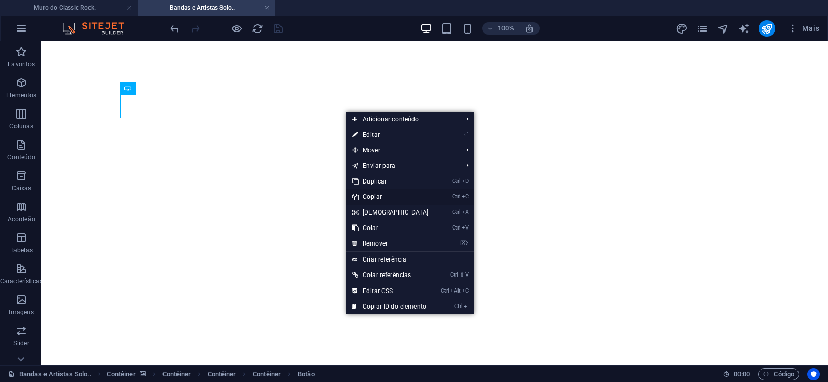
click at [373, 195] on link "Ctrl C Copiar" at bounding box center [390, 197] width 89 height 16
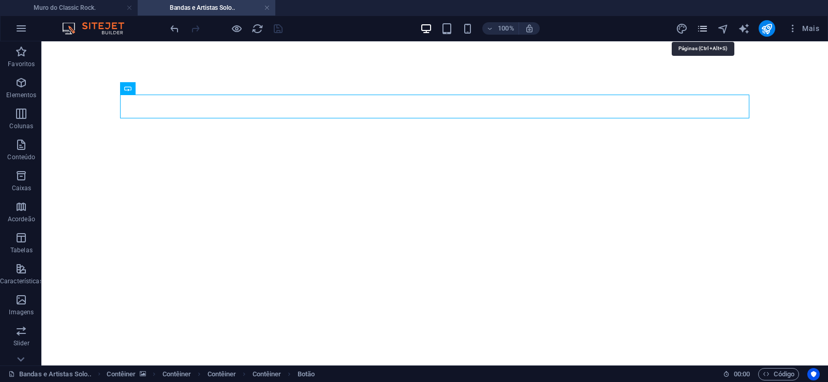
click at [700, 25] on icon "pages" at bounding box center [702, 29] width 12 height 12
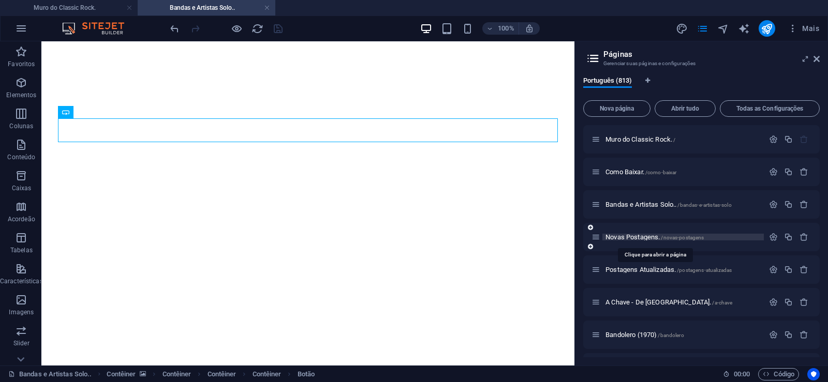
click at [628, 235] on span "Novas Postagens. /novas-postagens" at bounding box center [654, 237] width 98 height 8
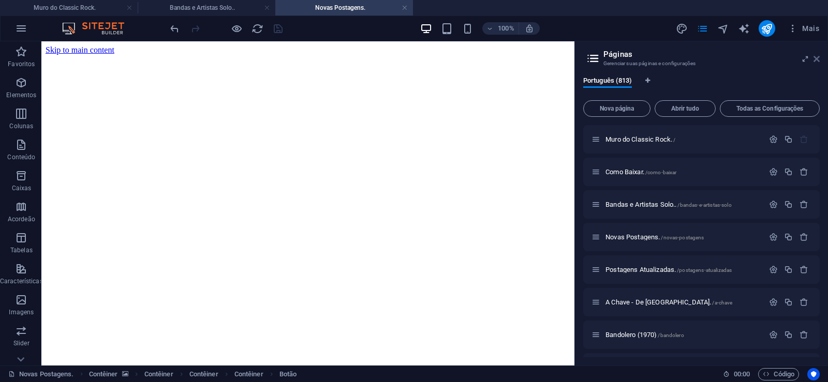
click at [816, 60] on icon at bounding box center [816, 59] width 6 height 8
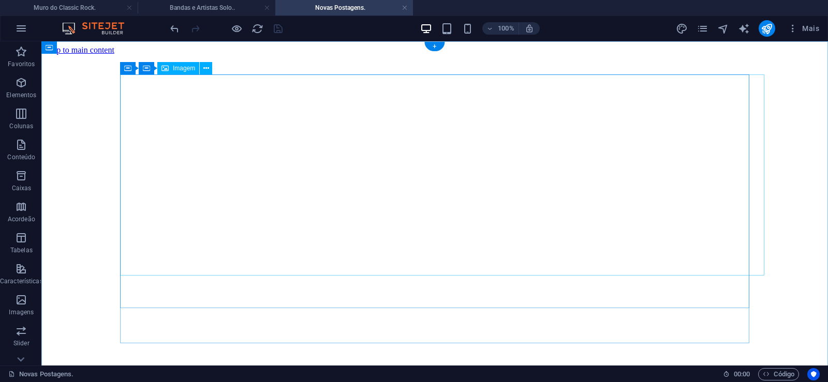
scroll to position [106, 0]
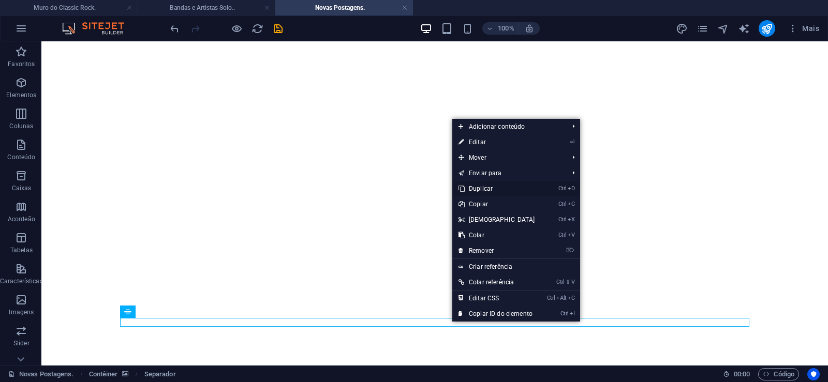
click at [480, 189] on link "Ctrl D Duplicar" at bounding box center [496, 189] width 89 height 16
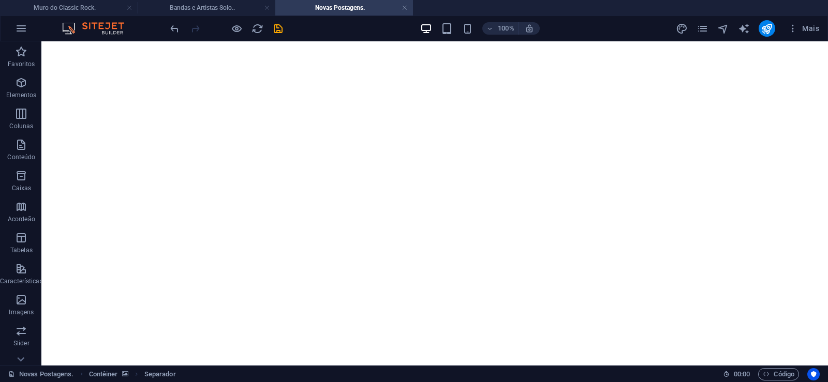
scroll to position [107, 0]
drag, startPoint x: 584, startPoint y: 322, endPoint x: 579, endPoint y: 303, distance: 20.1
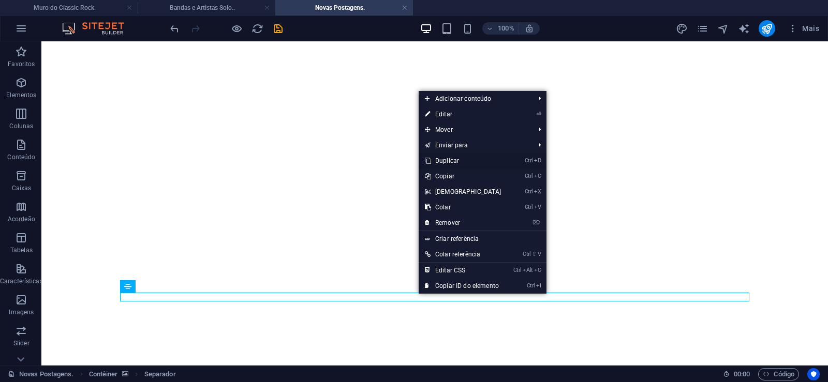
click at [443, 162] on link "Ctrl D Duplicar" at bounding box center [463, 161] width 89 height 16
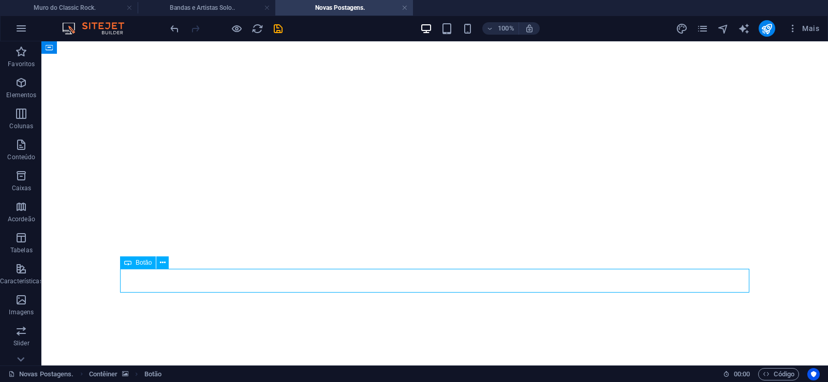
select select "px"
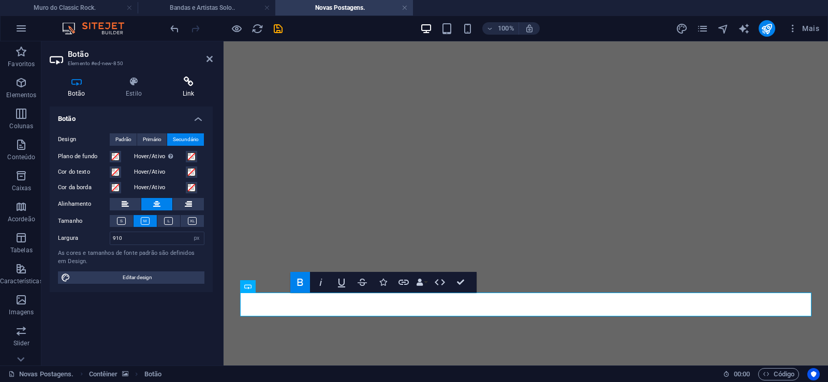
click at [182, 84] on icon at bounding box center [188, 82] width 49 height 10
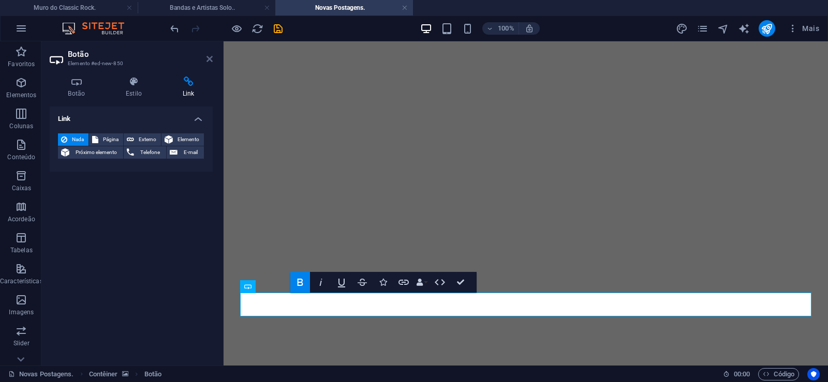
click at [210, 62] on icon at bounding box center [209, 59] width 6 height 8
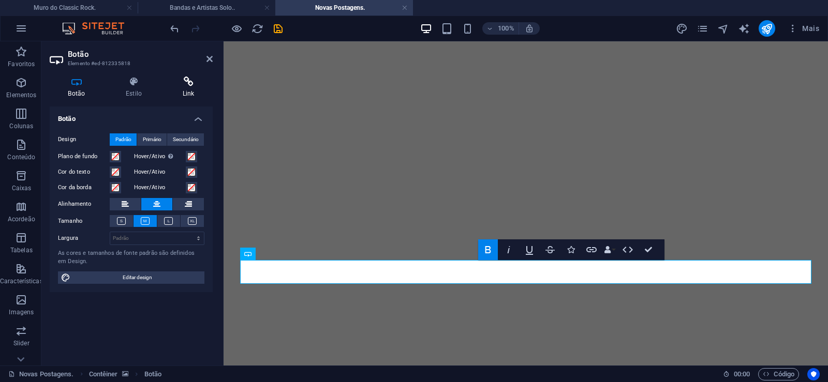
click at [189, 86] on icon at bounding box center [188, 82] width 49 height 10
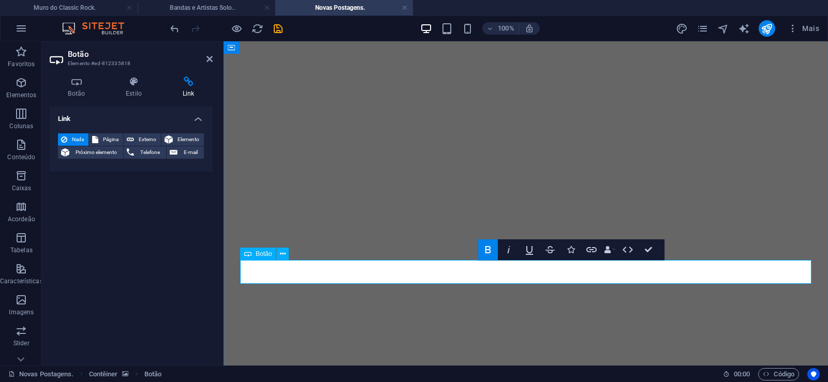
drag, startPoint x: 211, startPoint y: 58, endPoint x: 185, endPoint y: 108, distance: 56.0
click at [211, 58] on icon at bounding box center [209, 59] width 6 height 8
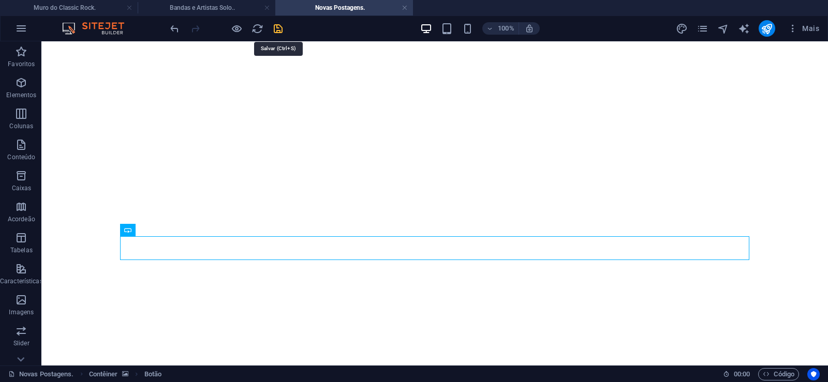
click at [276, 25] on icon "save" at bounding box center [278, 29] width 12 height 12
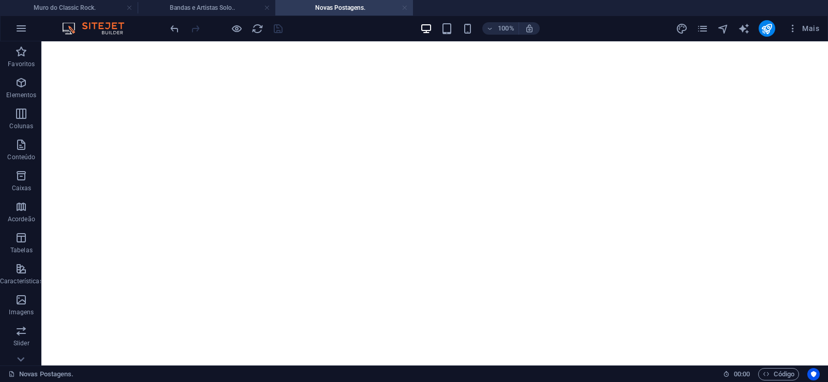
click at [406, 8] on link at bounding box center [405, 8] width 6 height 10
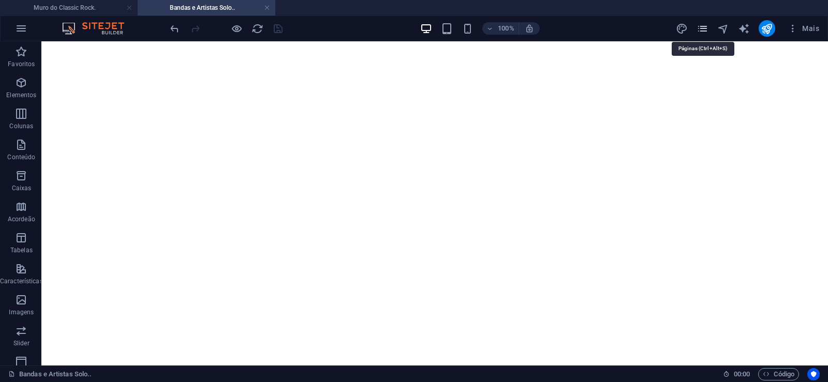
click at [700, 25] on icon "pages" at bounding box center [702, 29] width 12 height 12
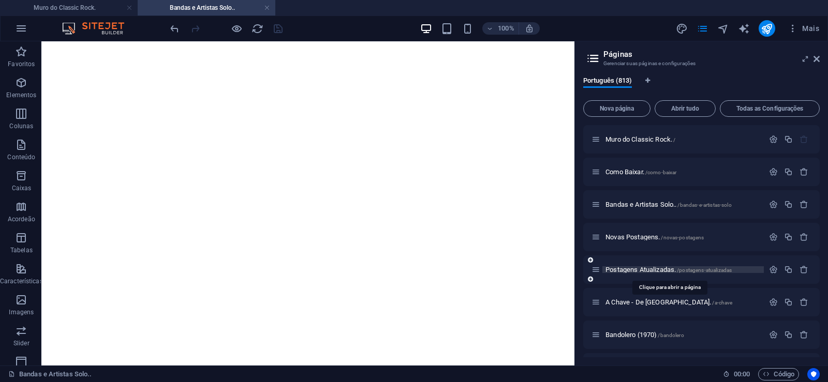
click at [634, 272] on span "Postagens Atualizadas. /postagens-atualizadas" at bounding box center [668, 270] width 126 height 8
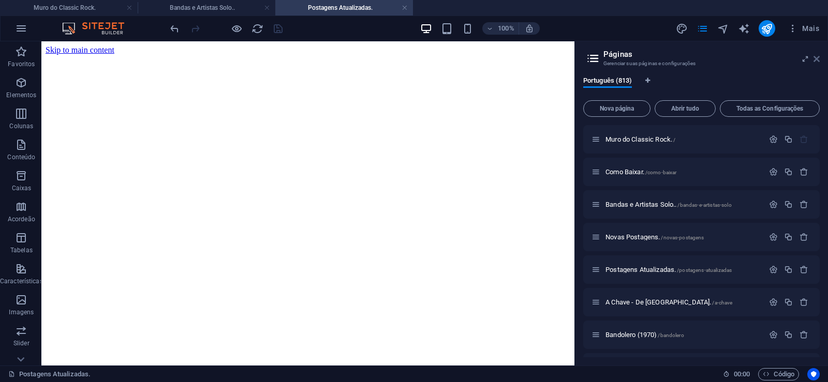
scroll to position [0, 0]
click at [815, 60] on icon at bounding box center [816, 59] width 6 height 8
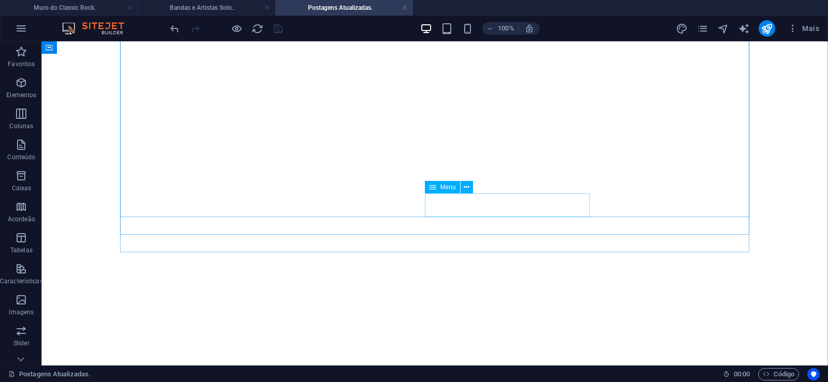
scroll to position [106, 0]
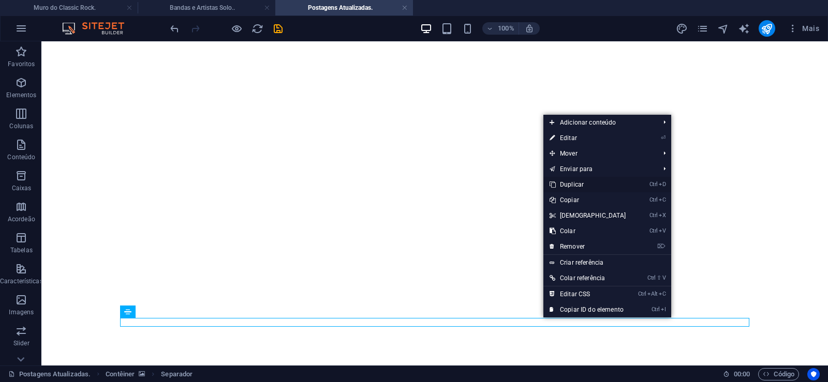
click at [568, 183] on link "Ctrl D Duplicar" at bounding box center [587, 185] width 89 height 16
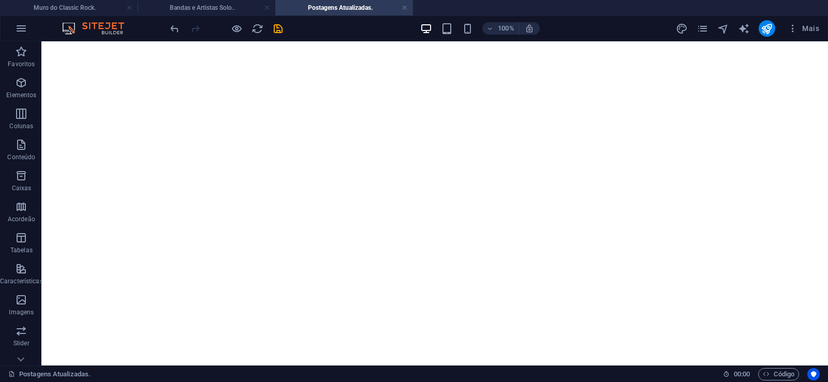
drag, startPoint x: 536, startPoint y: 329, endPoint x: 539, endPoint y: 297, distance: 32.3
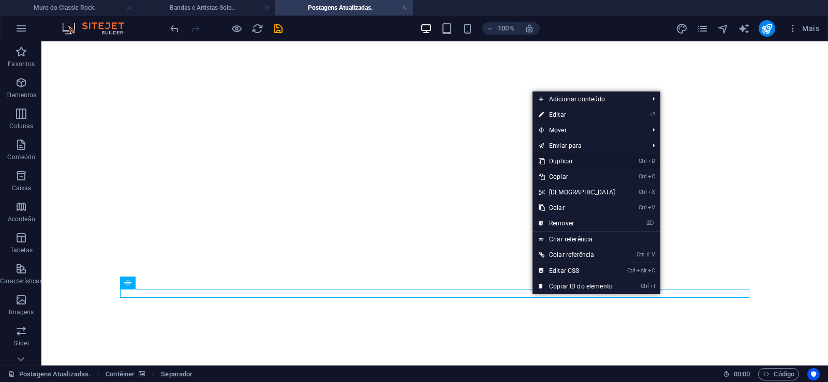
click at [559, 159] on link "Ctrl D Duplicar" at bounding box center [576, 162] width 89 height 16
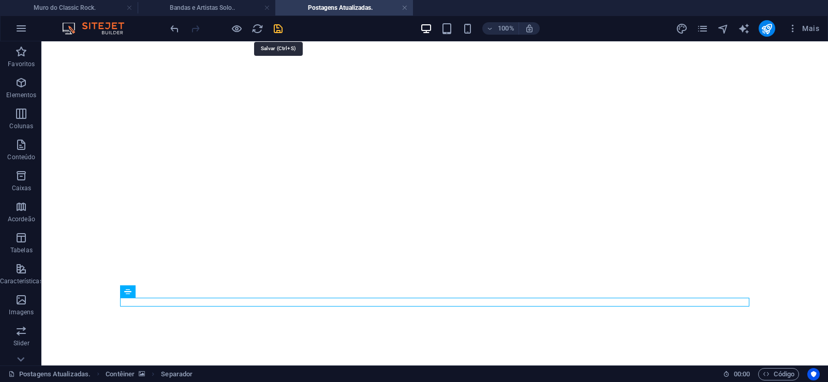
click at [275, 24] on icon "save" at bounding box center [278, 29] width 12 height 12
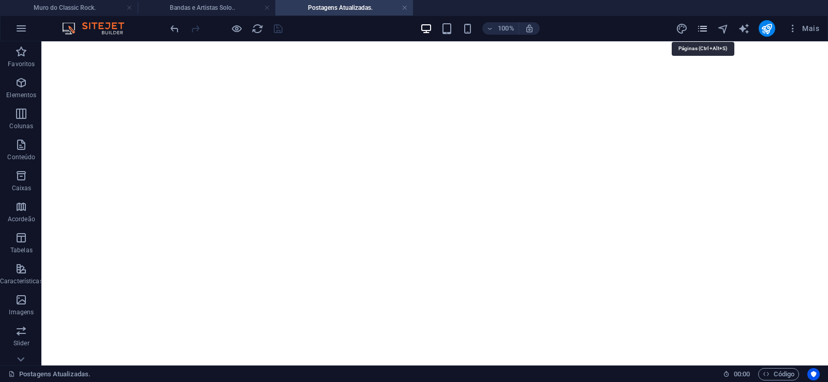
click at [704, 25] on icon "pages" at bounding box center [702, 29] width 12 height 12
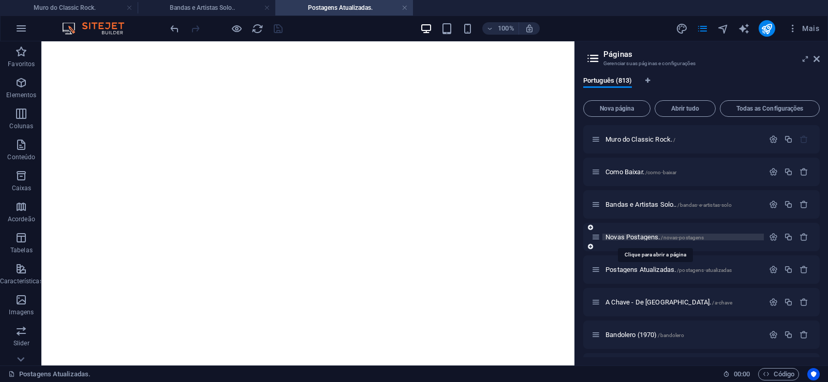
click at [632, 235] on span "Novas Postagens. /novas-postagens" at bounding box center [654, 237] width 98 height 8
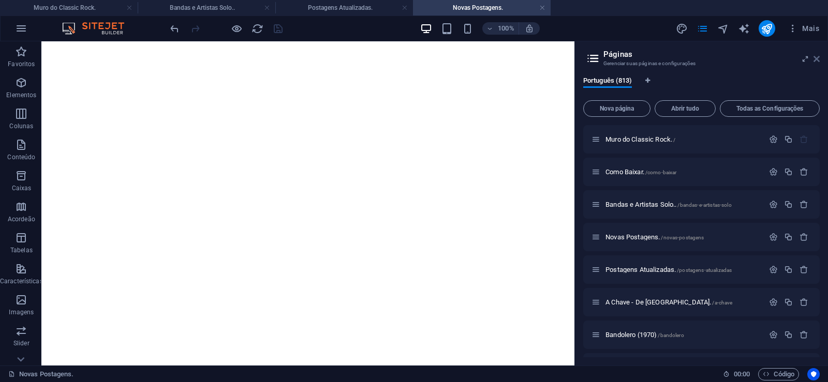
click at [819, 61] on icon at bounding box center [816, 59] width 6 height 8
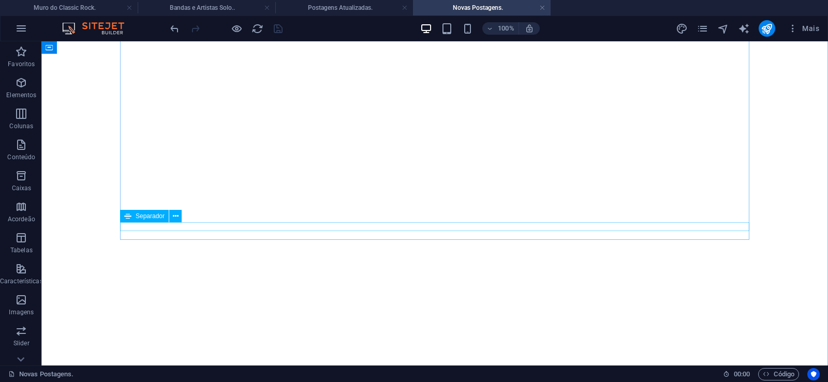
scroll to position [106, 0]
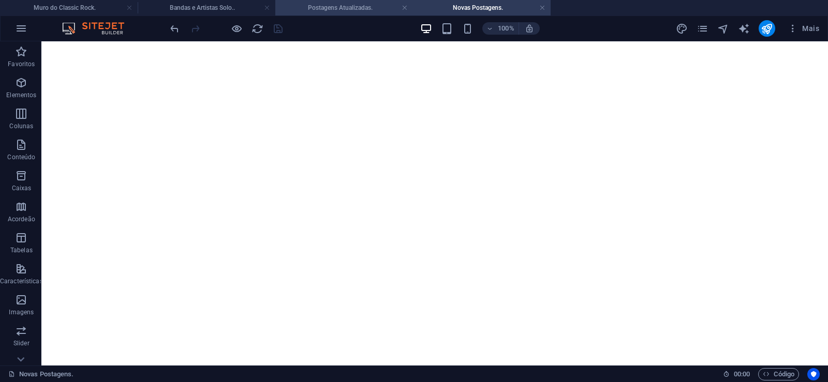
drag, startPoint x: 324, startPoint y: 4, endPoint x: 262, endPoint y: 114, distance: 126.9
click at [324, 4] on h4 "Postagens Atualizadas." at bounding box center [344, 7] width 138 height 11
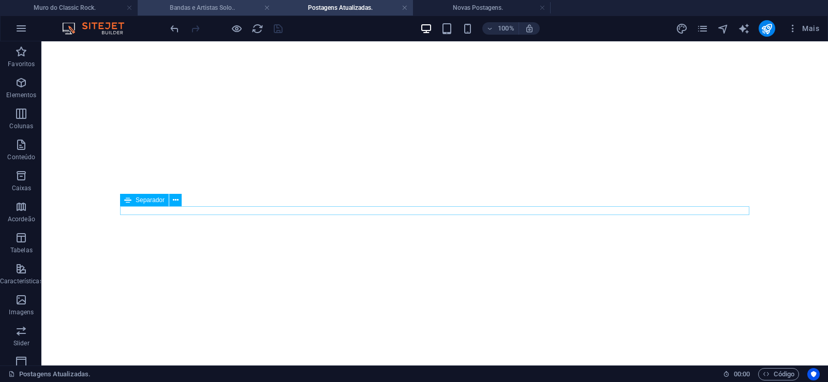
click at [198, 9] on h4 "Bandas e Artistas Solo.." at bounding box center [207, 7] width 138 height 11
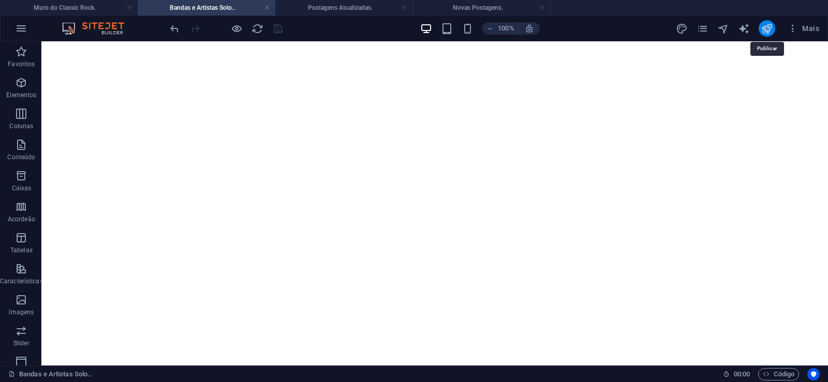
click at [767, 23] on icon "publish" at bounding box center [767, 29] width 12 height 12
